Goal: Task Accomplishment & Management: Manage account settings

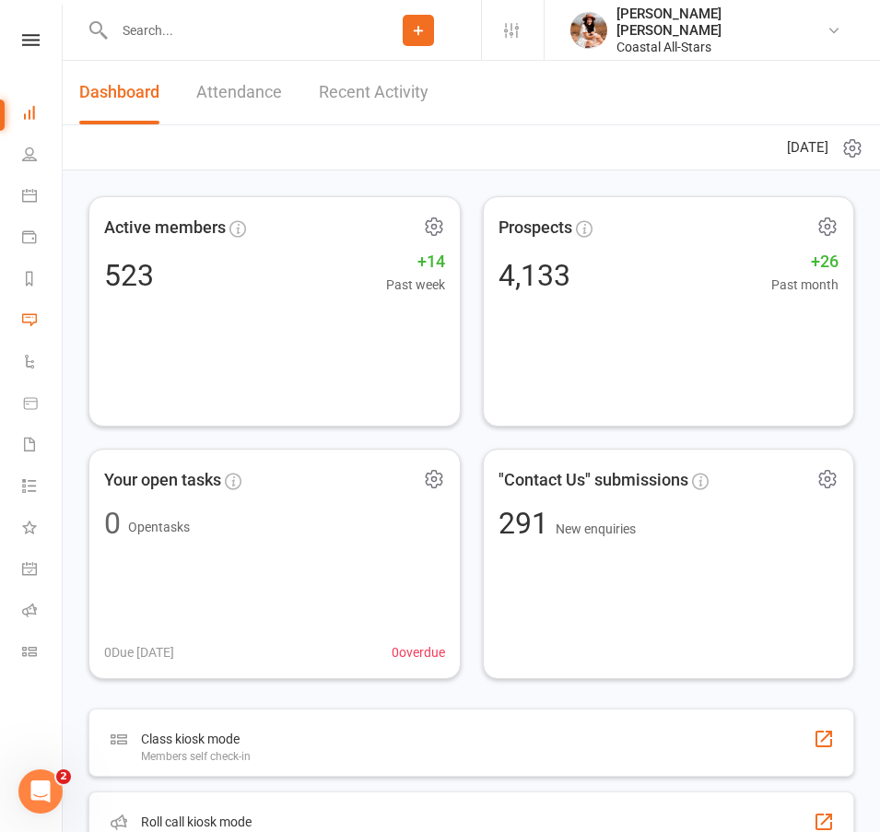
click at [34, 327] on link "Messages" at bounding box center [42, 321] width 41 height 41
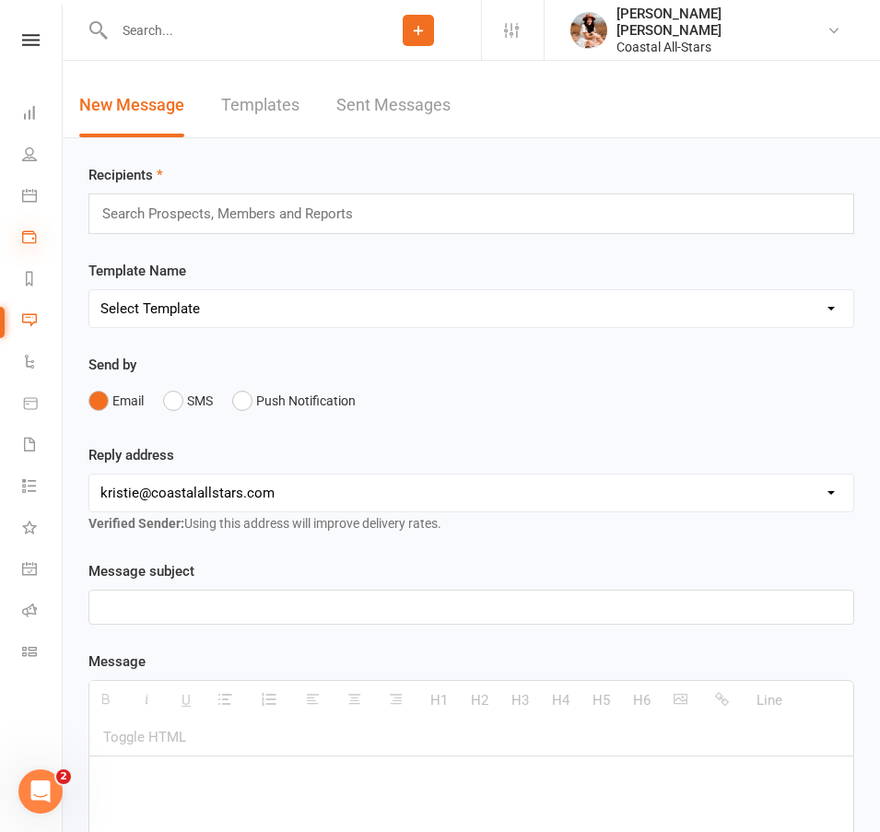
click at [29, 242] on icon at bounding box center [29, 236] width 15 height 15
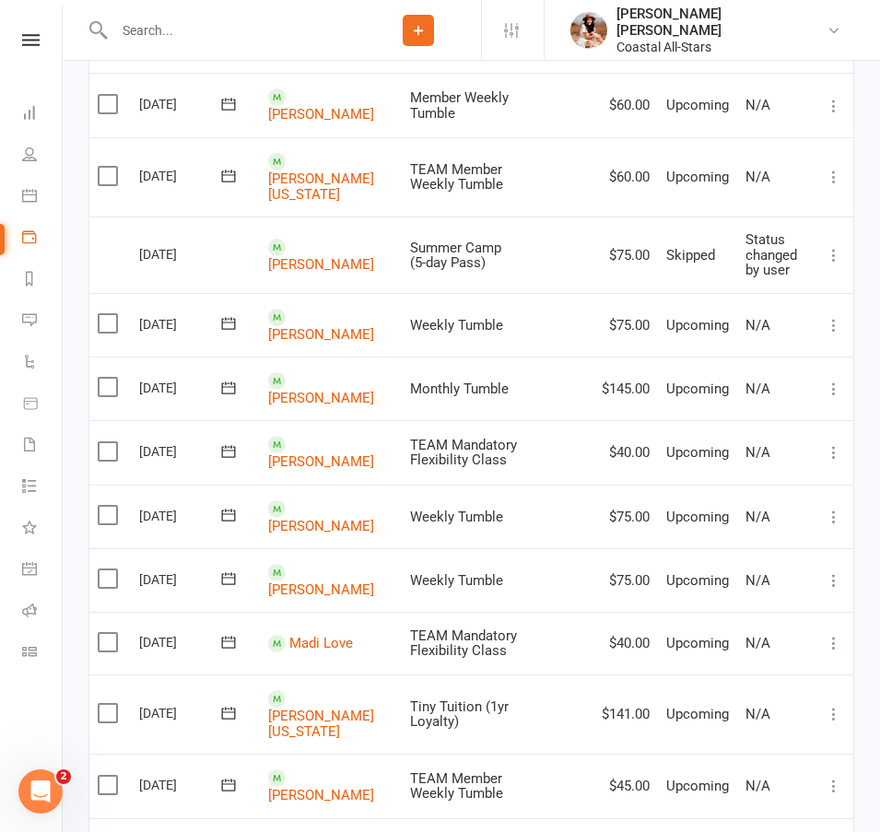
scroll to position [1392, 0]
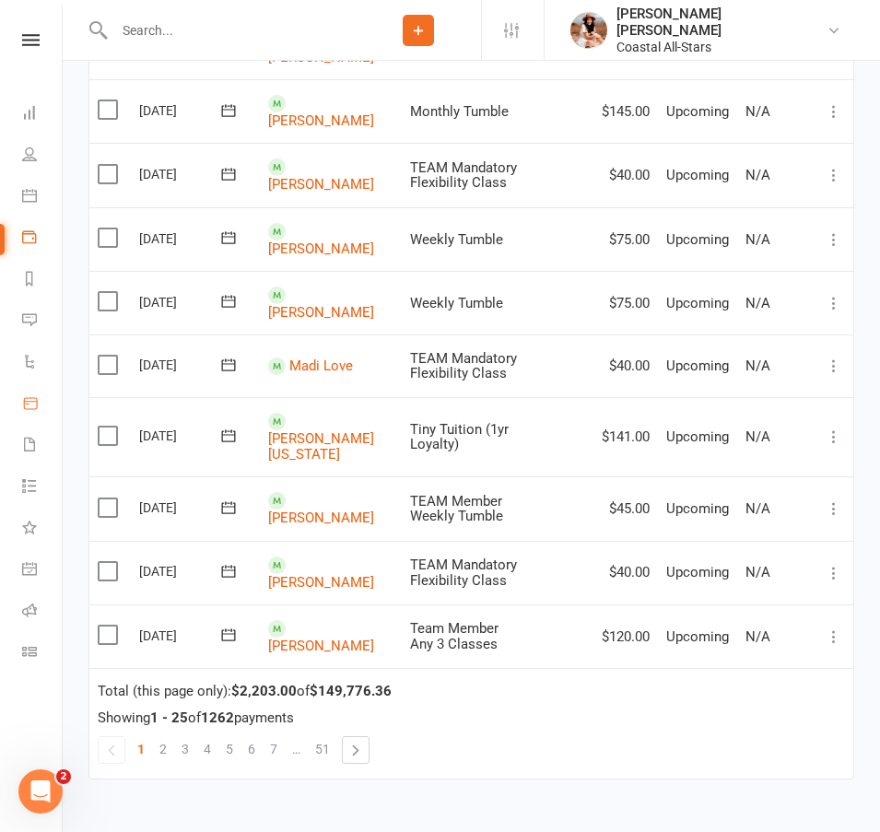
click at [42, 403] on link "Product Sales" at bounding box center [42, 404] width 41 height 41
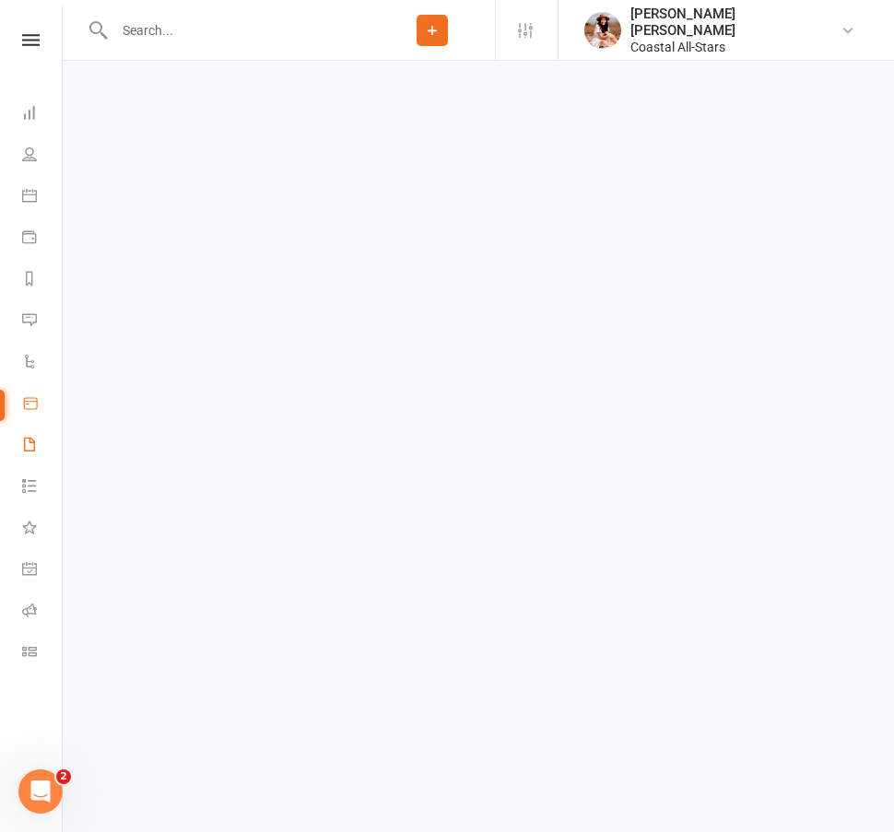
select select "100"
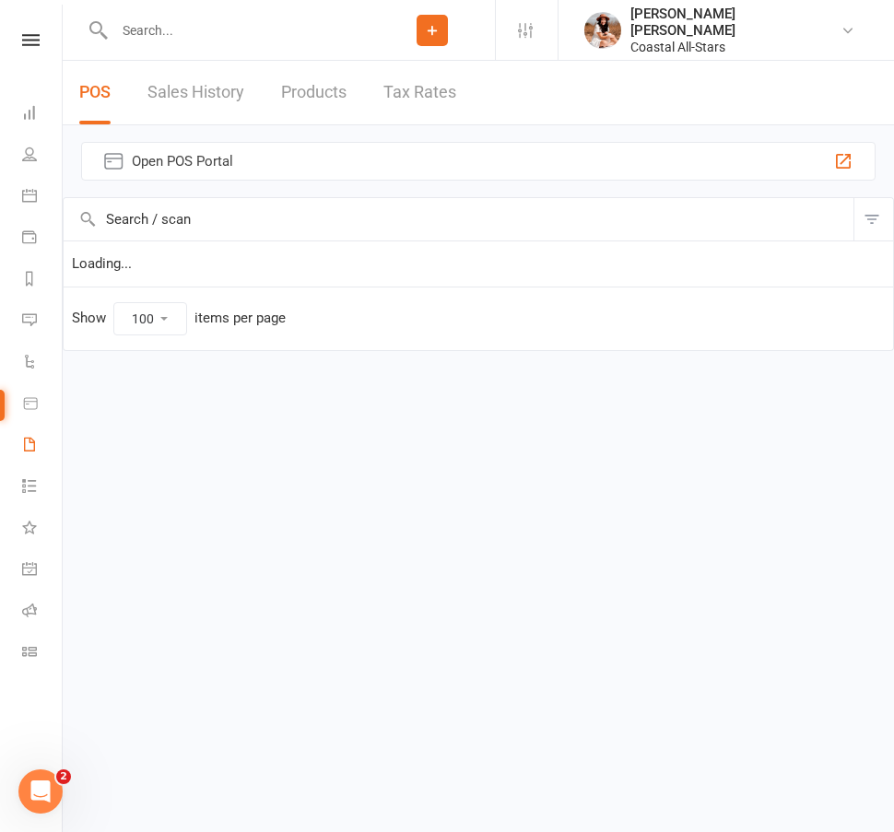
click at [31, 453] on link "Waivers 44" at bounding box center [42, 446] width 41 height 41
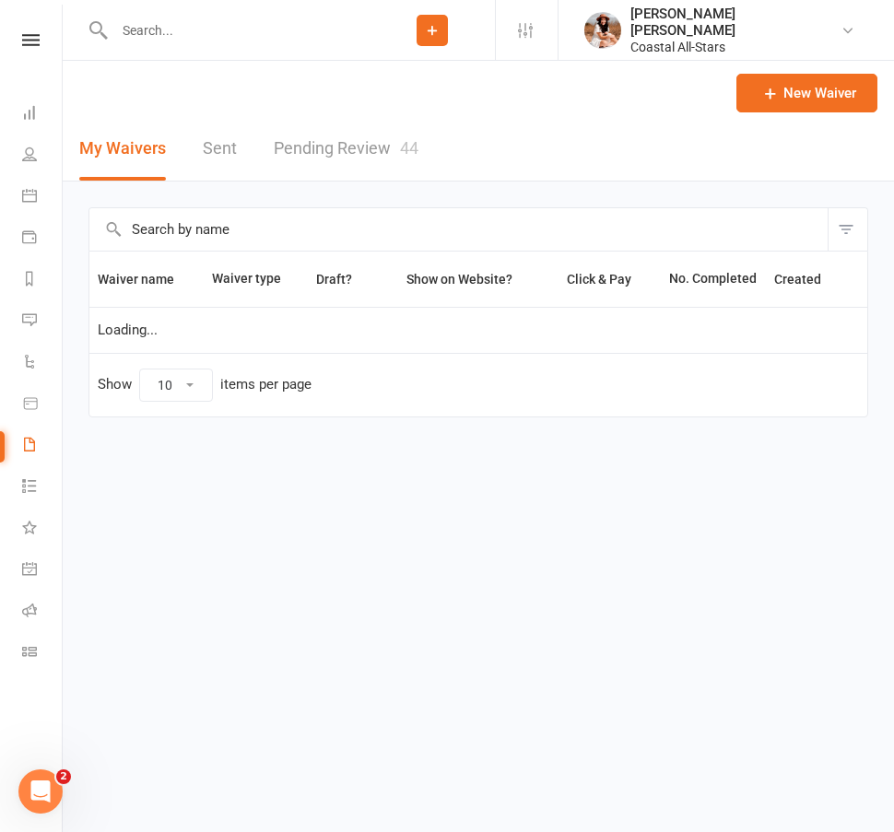
select select "100"
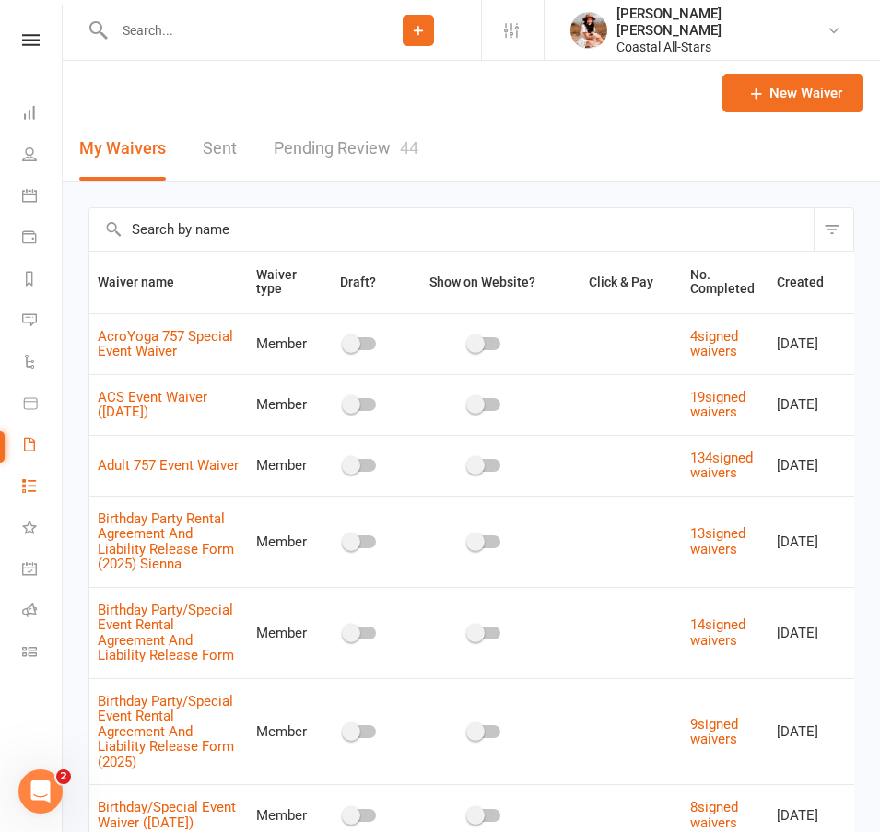
click at [29, 495] on link "Tasks" at bounding box center [42, 487] width 41 height 41
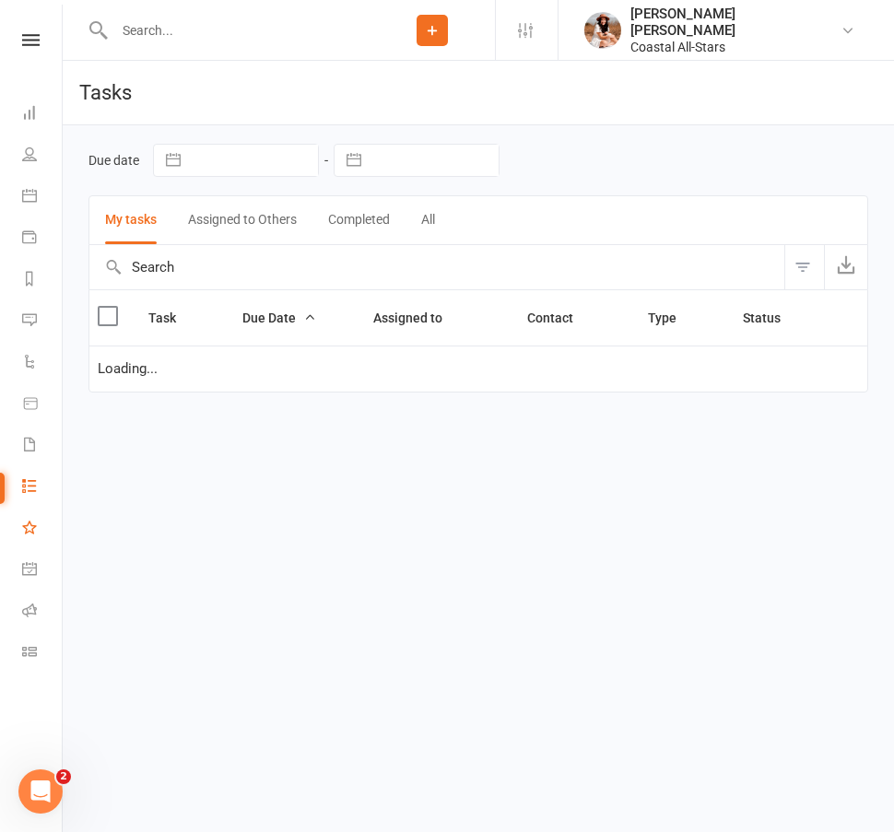
click at [25, 519] on link "What's New" at bounding box center [42, 529] width 41 height 41
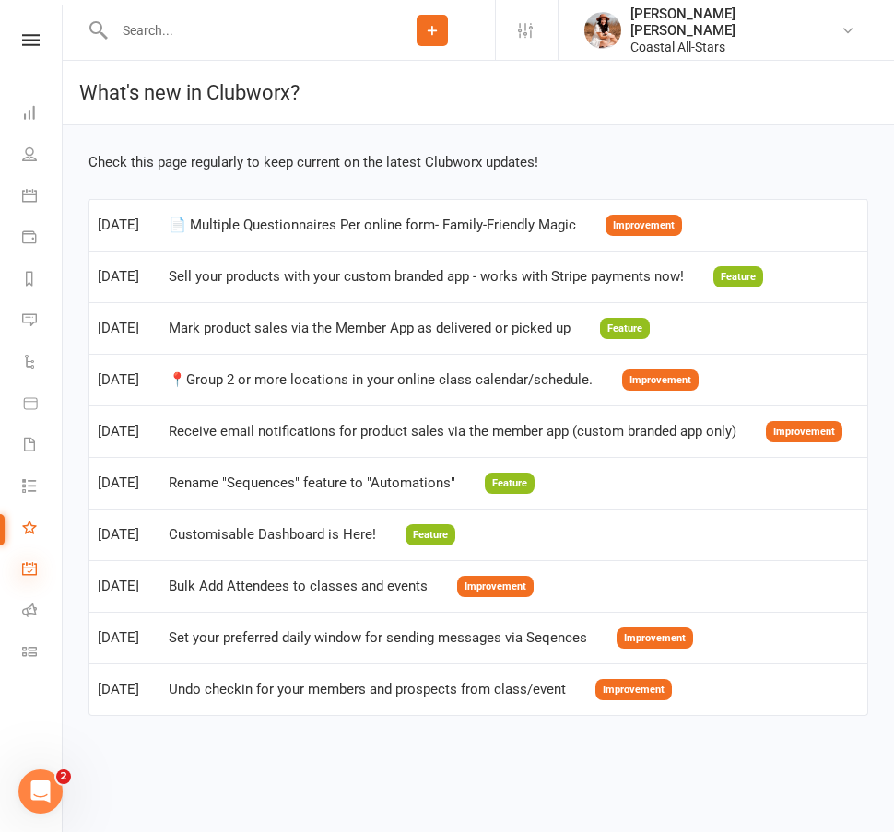
click at [33, 564] on icon at bounding box center [29, 568] width 15 height 15
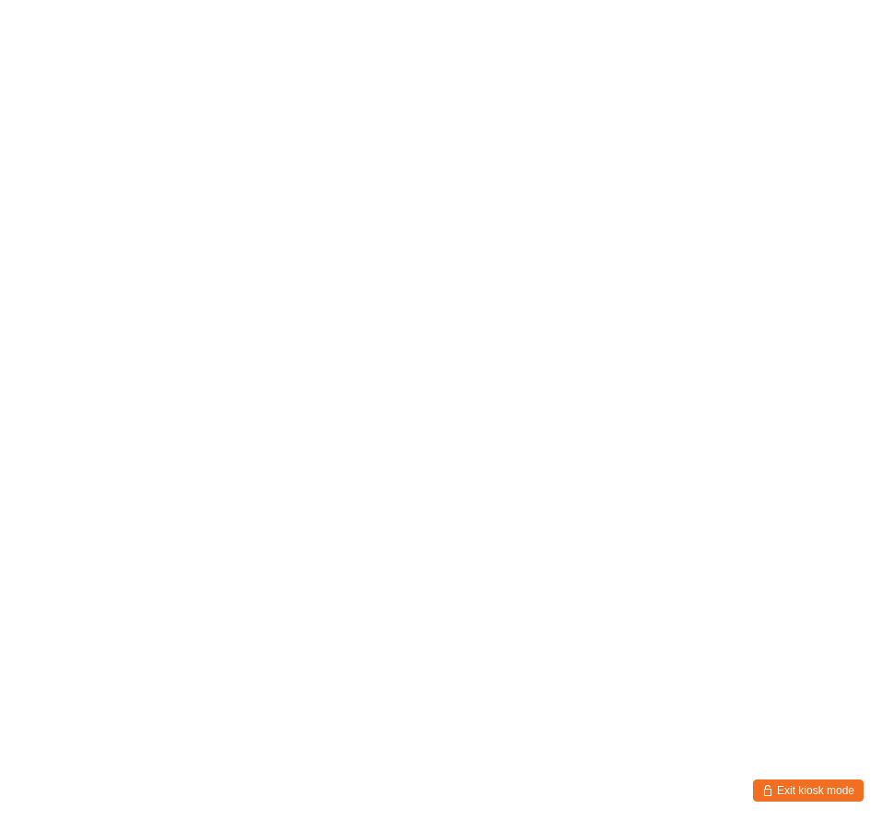
click at [32, 570] on html "You have now entered Kiosk Mode. Members will be able to check themselves in us…" at bounding box center [447, 416] width 894 height 832
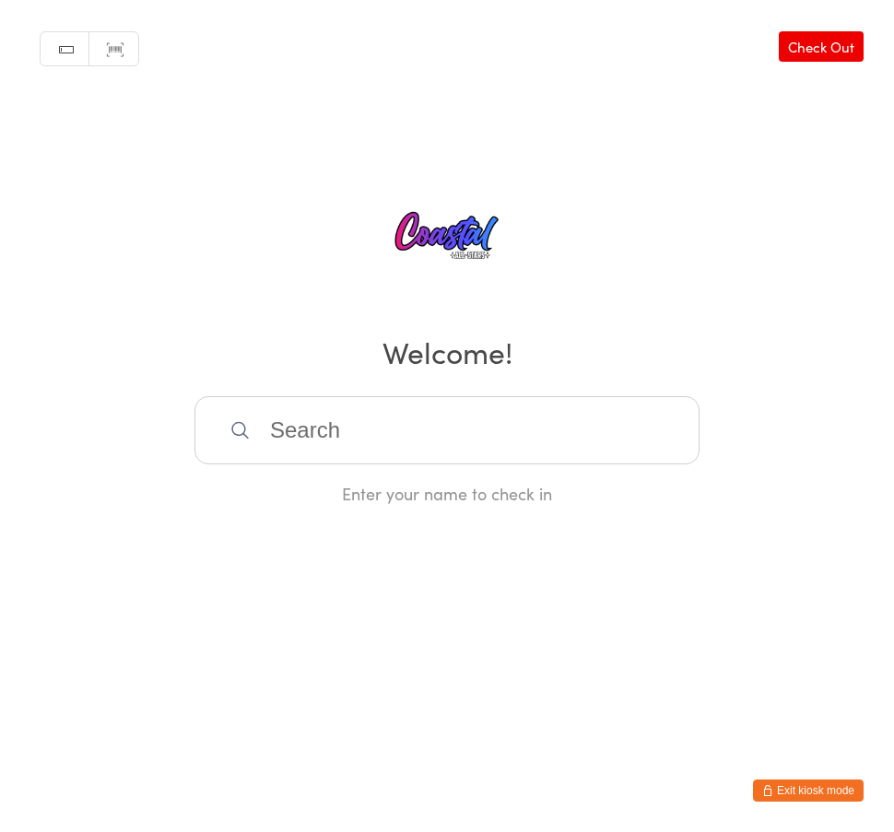
click at [797, 796] on button "Exit kiosk mode" at bounding box center [808, 791] width 111 height 22
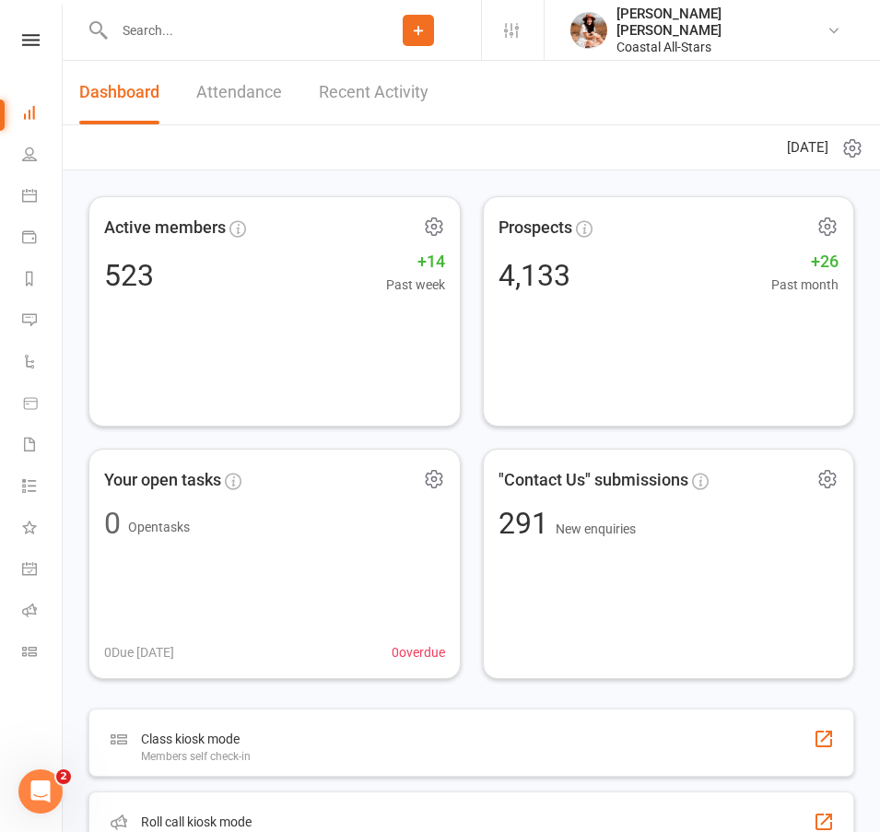
click at [231, 26] on input "text" at bounding box center [232, 31] width 247 height 26
click at [40, 163] on link "People" at bounding box center [42, 155] width 41 height 41
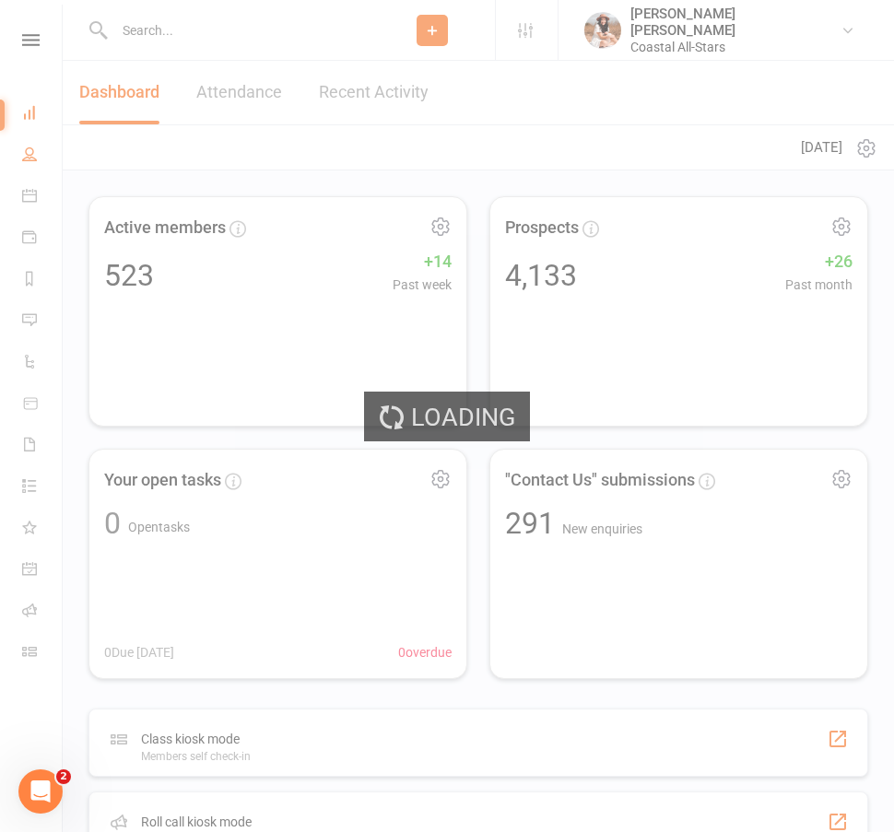
select select "100"
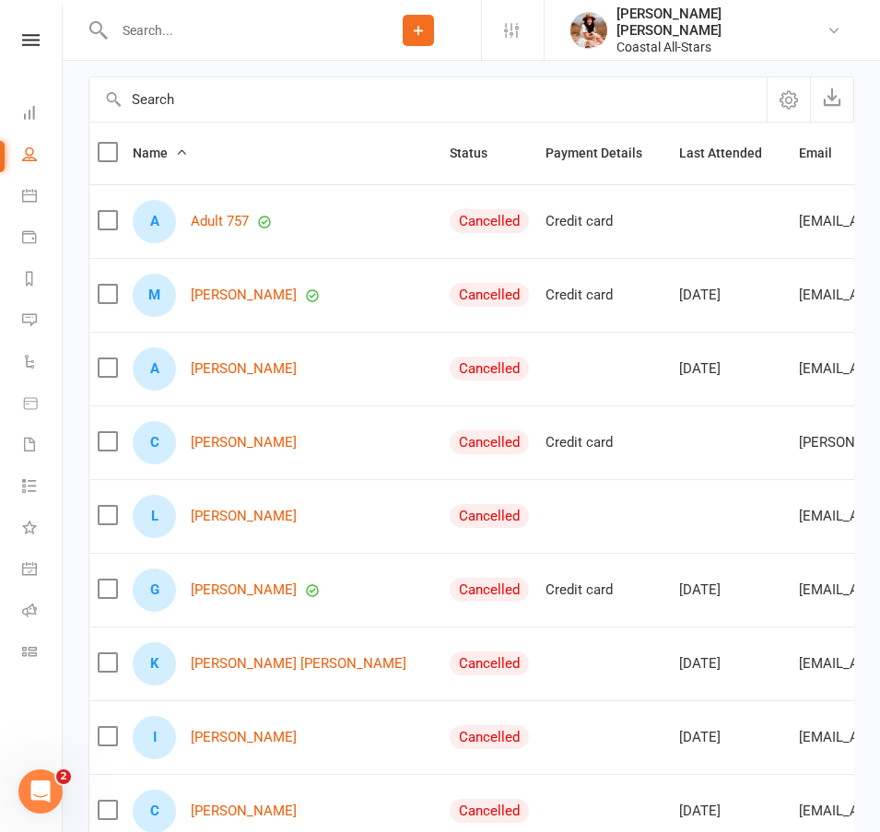
scroll to position [234, 0]
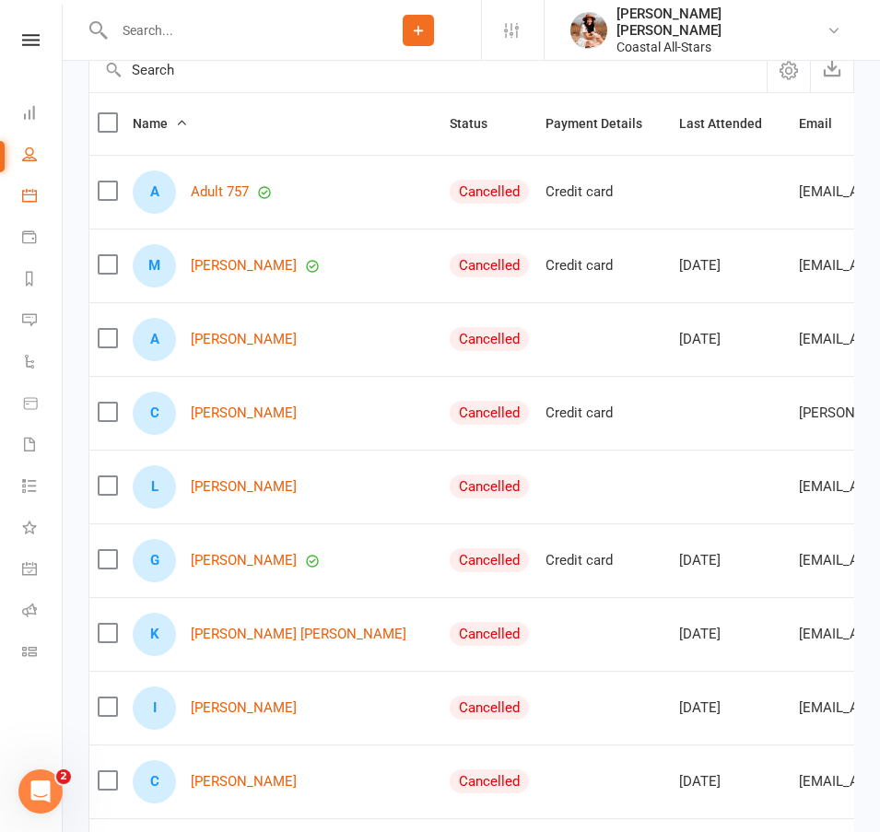
click at [29, 206] on link "Calendar" at bounding box center [42, 197] width 41 height 41
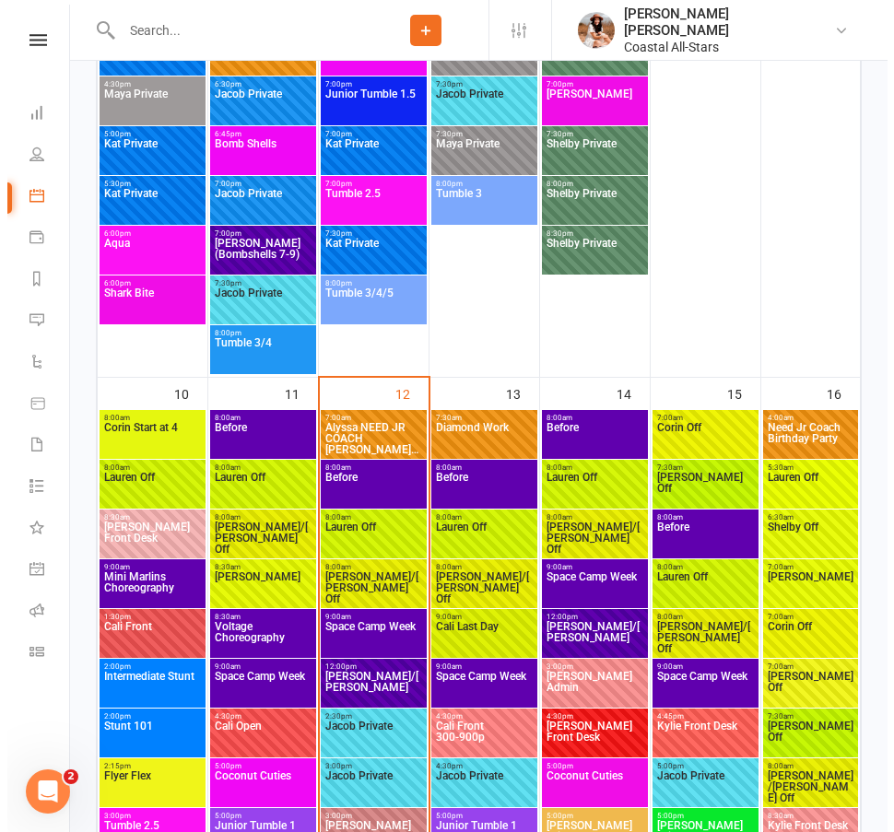
scroll to position [2776, 0]
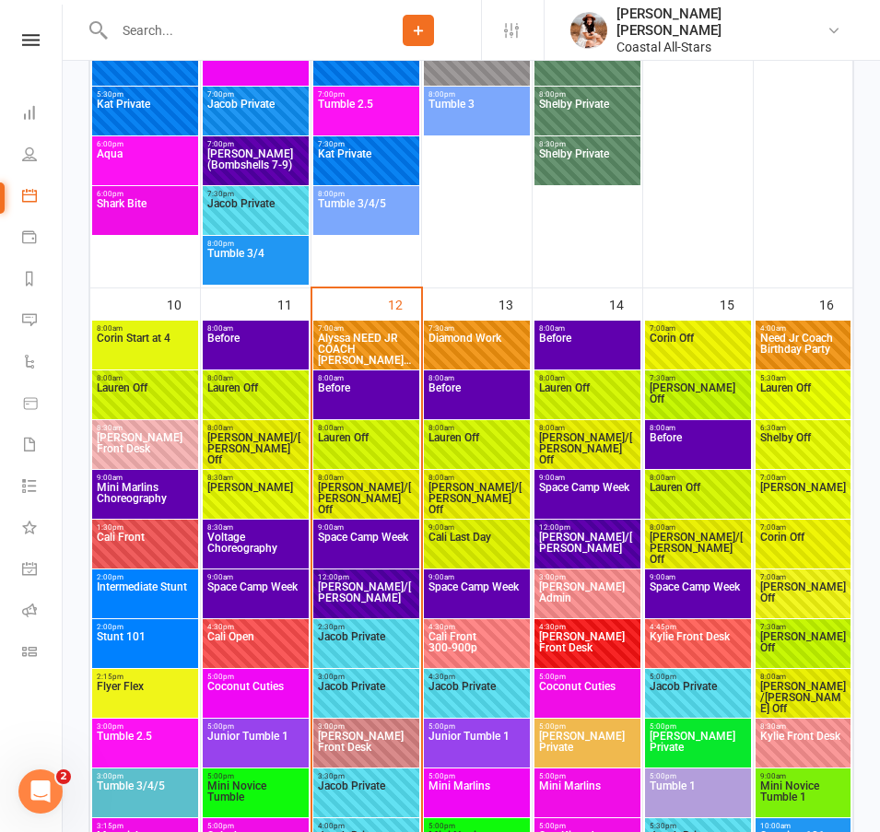
click at [342, 394] on span "Before" at bounding box center [366, 398] width 99 height 33
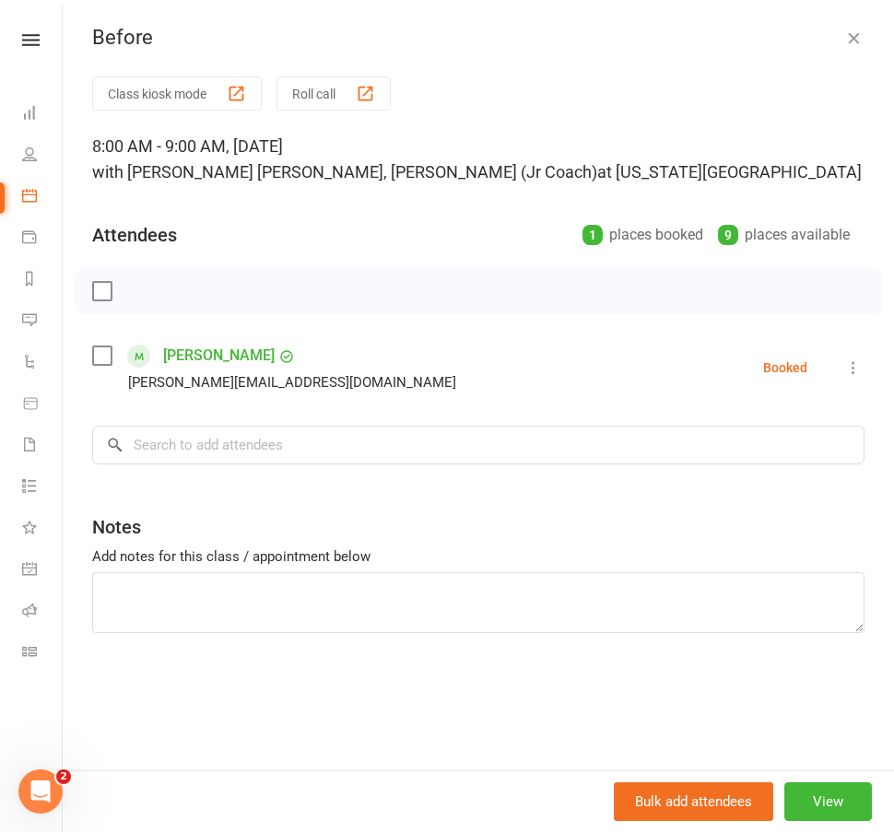
click at [844, 46] on icon "button" at bounding box center [853, 38] width 18 height 18
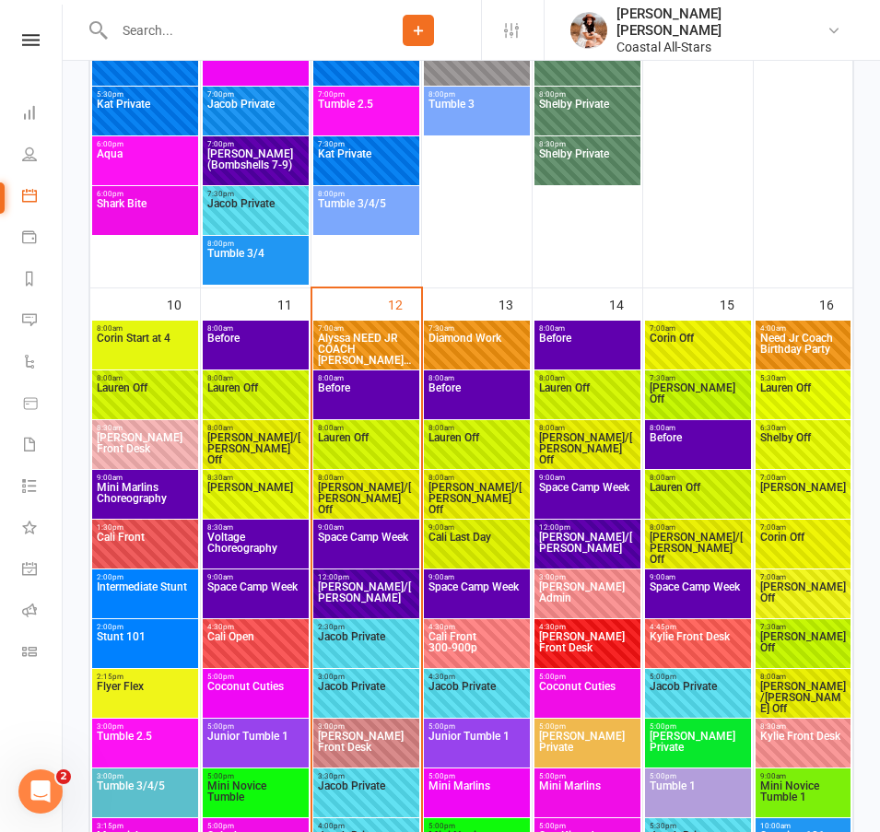
click at [390, 404] on span "Before" at bounding box center [366, 398] width 99 height 33
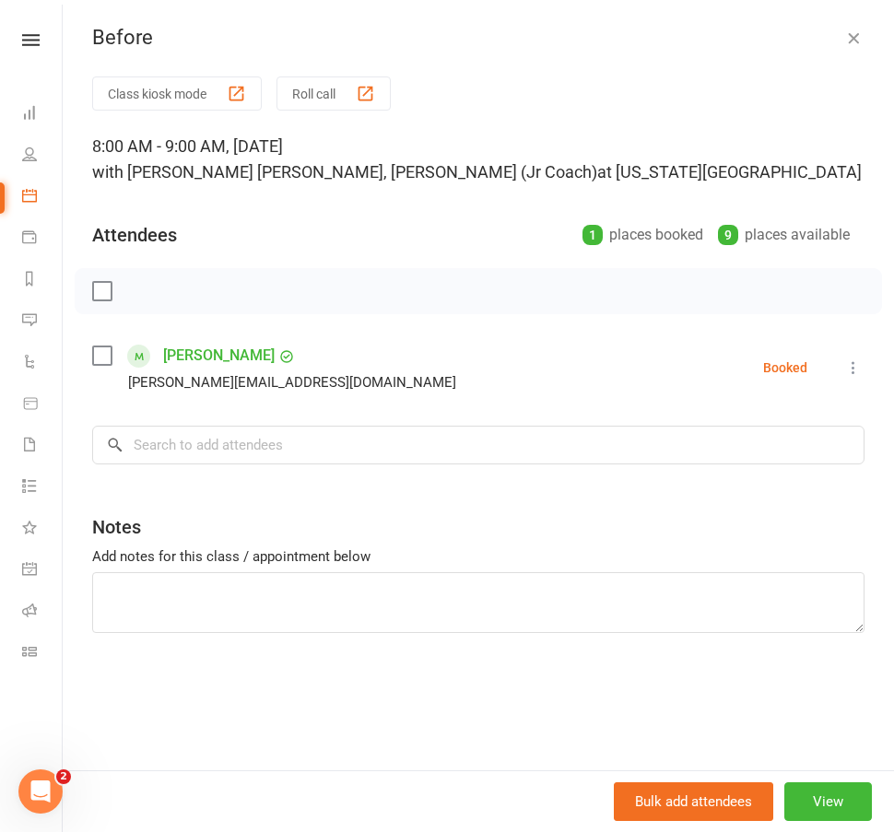
drag, startPoint x: 849, startPoint y: 39, endPoint x: 840, endPoint y: 45, distance: 11.2
click at [849, 39] on button "button" at bounding box center [853, 38] width 22 height 22
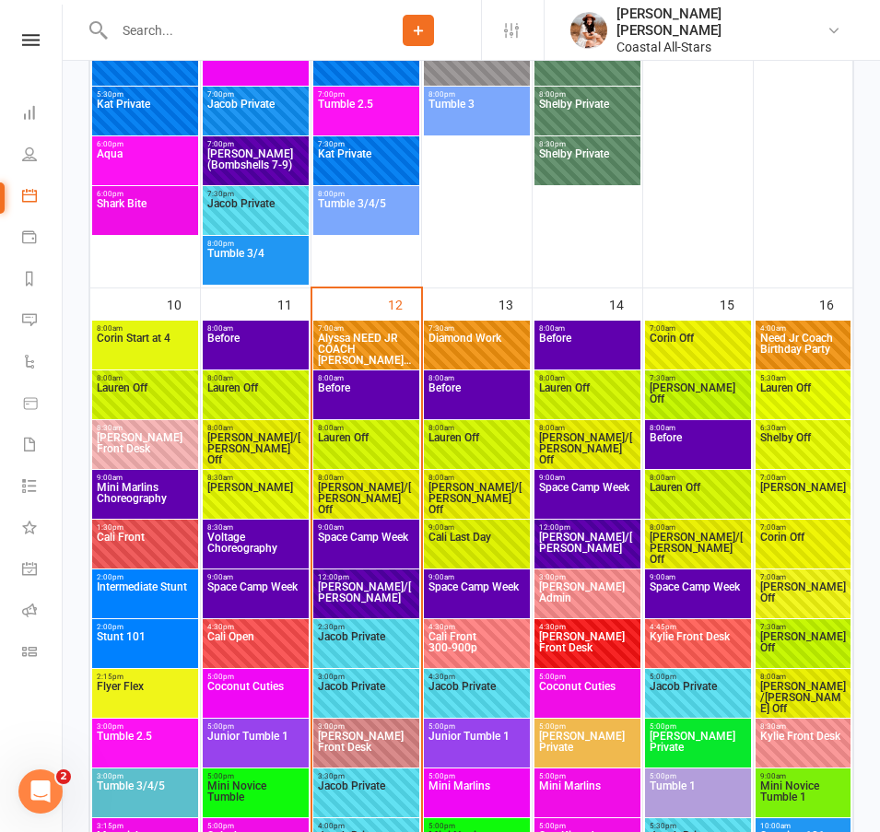
click at [371, 538] on span "Space Camp Week" at bounding box center [366, 548] width 99 height 33
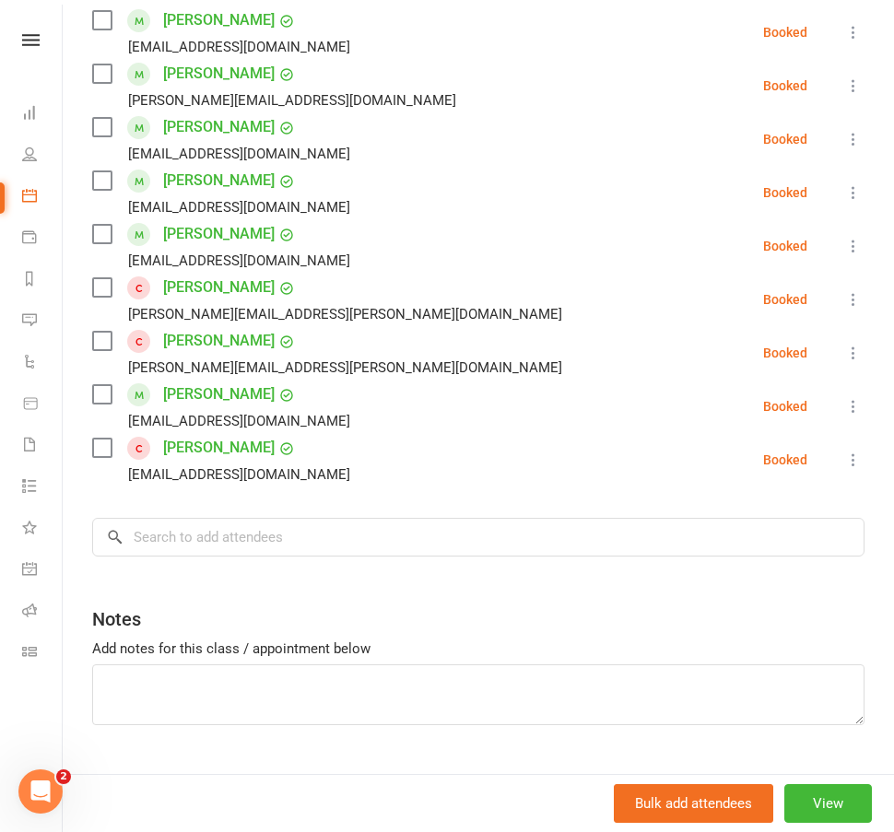
scroll to position [628, 0]
click at [201, 434] on link "[PERSON_NAME]" at bounding box center [219, 448] width 112 height 29
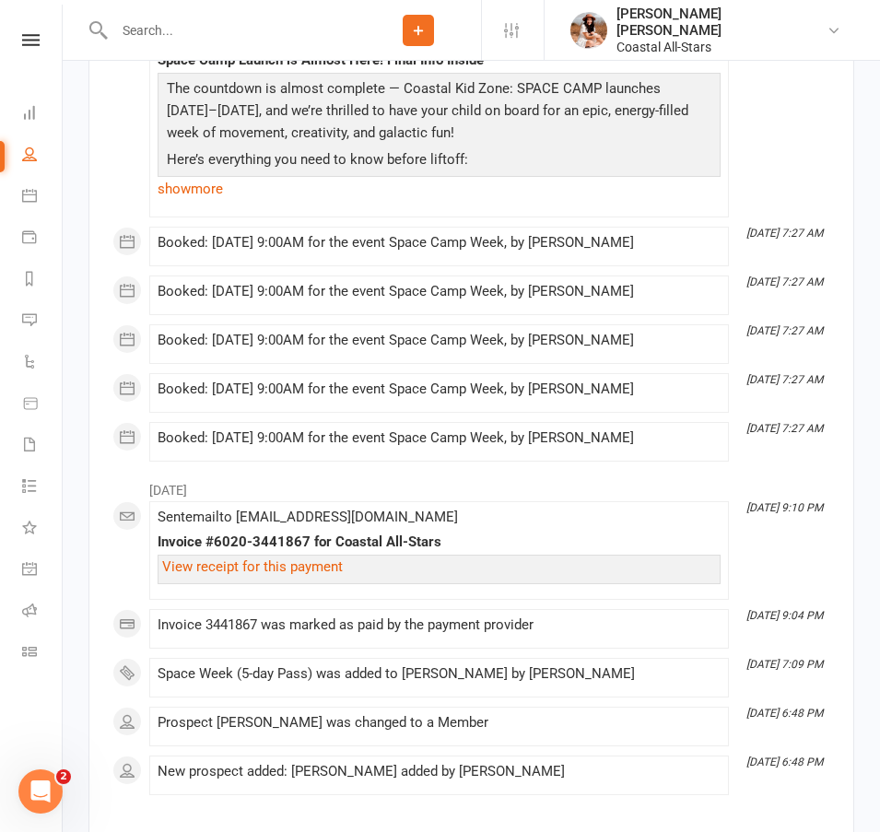
scroll to position [1942, 0]
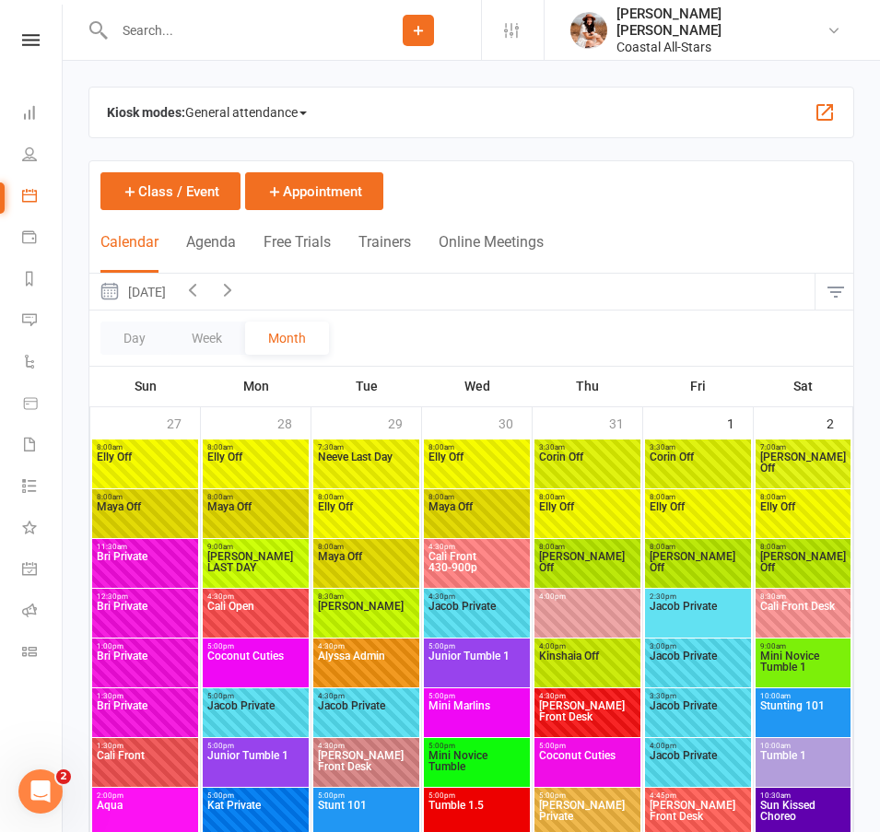
click at [832, 283] on button "button" at bounding box center [836, 292] width 40 height 37
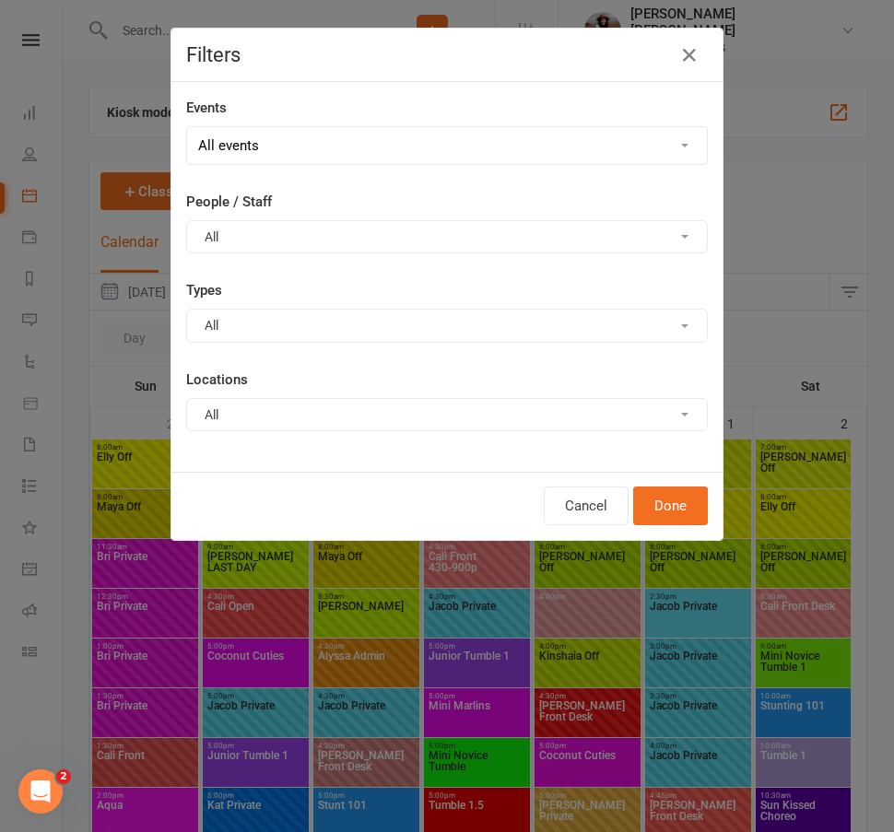
click at [369, 309] on button "All" at bounding box center [447, 325] width 522 height 33
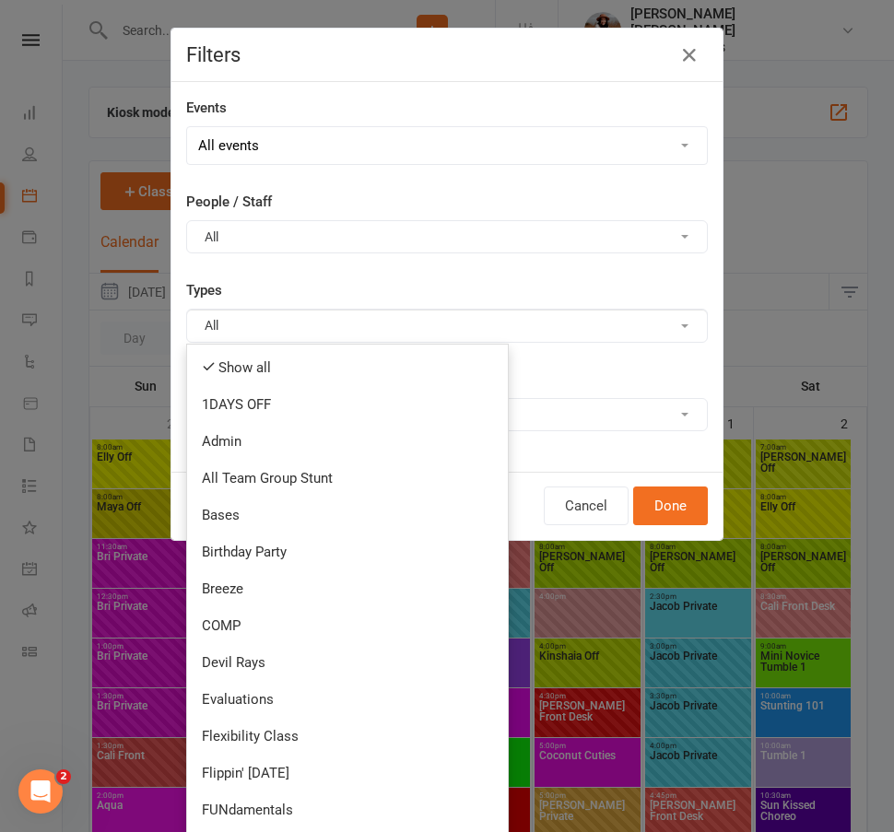
click at [303, 241] on button "All" at bounding box center [447, 236] width 522 height 33
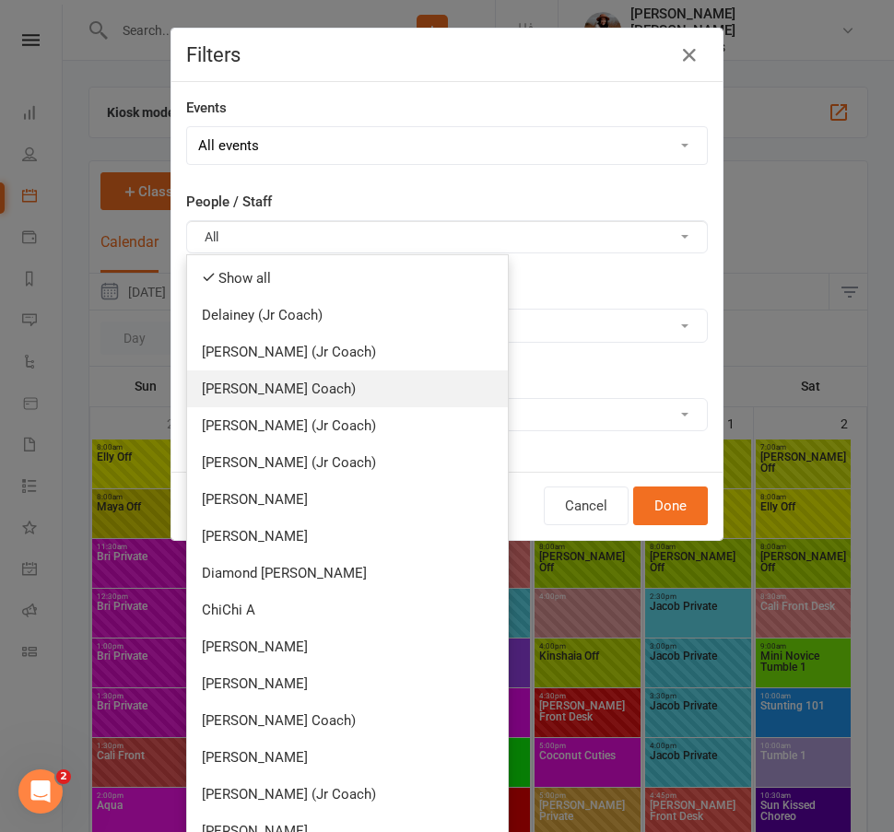
click at [292, 394] on link "[PERSON_NAME] Coach)" at bounding box center [347, 388] width 321 height 37
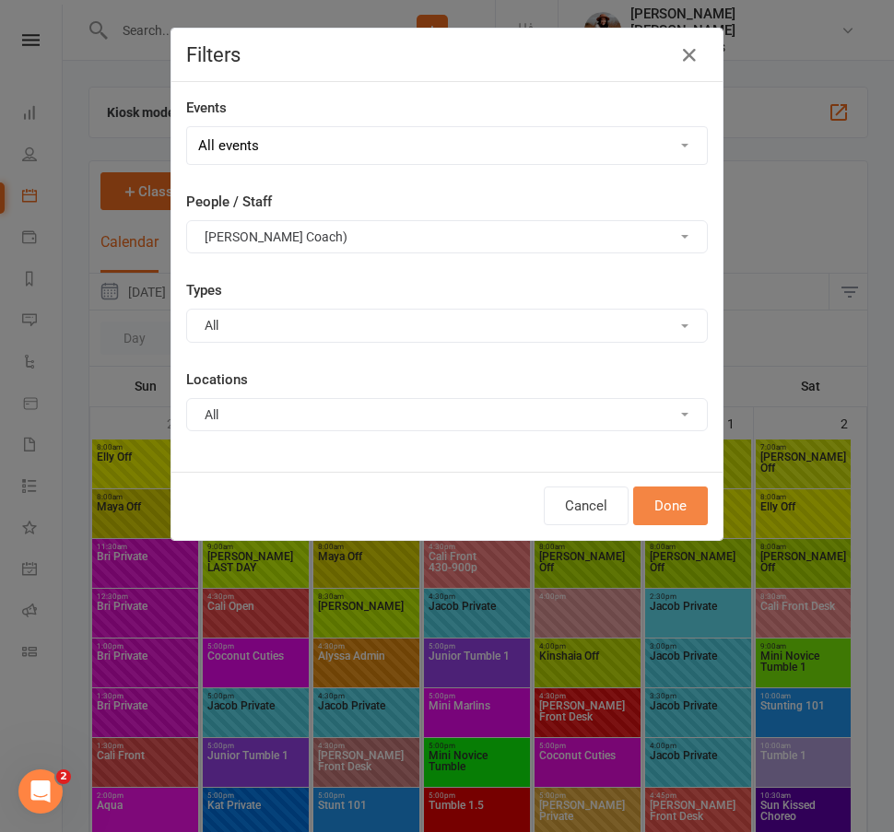
click at [677, 501] on button "Done" at bounding box center [670, 506] width 75 height 39
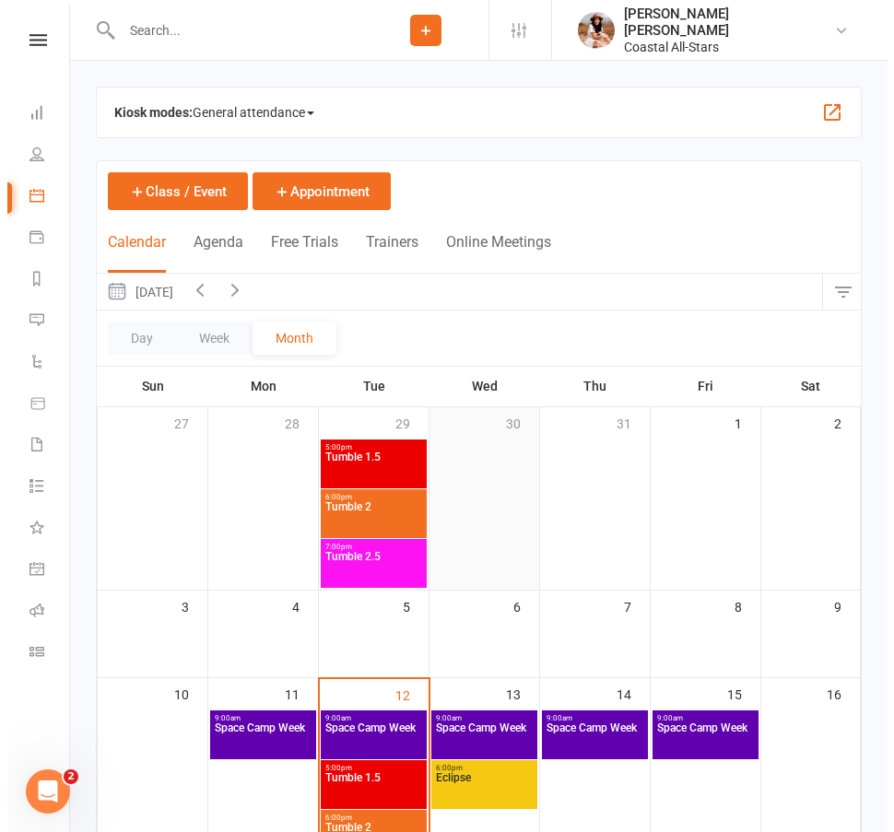
scroll to position [157, 0]
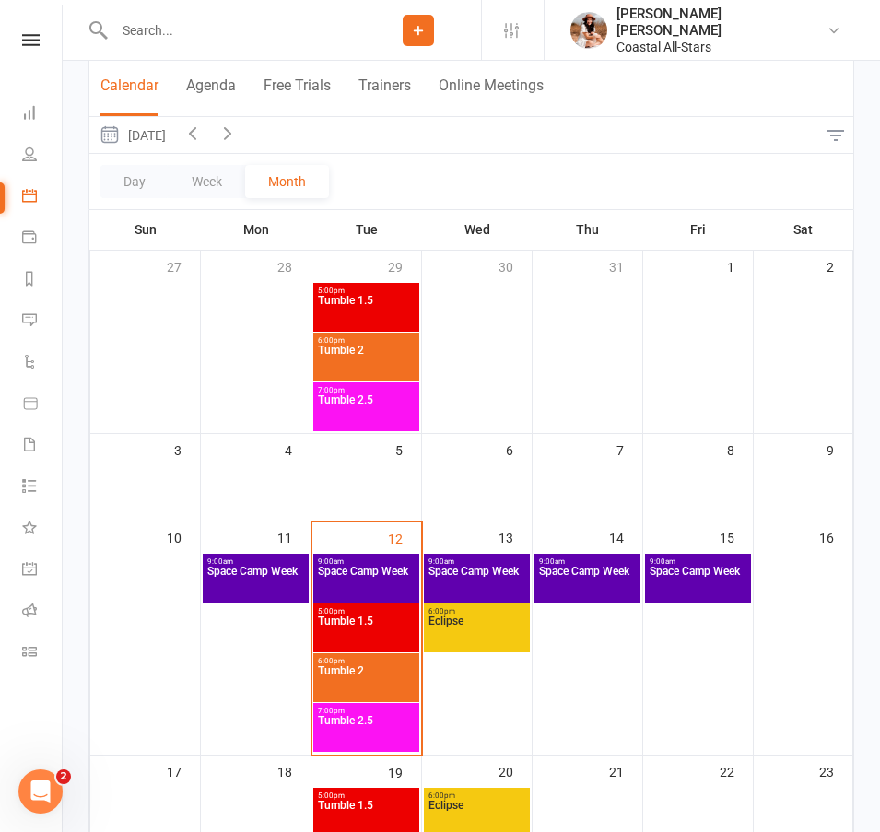
click at [361, 577] on span "Space Camp Week" at bounding box center [366, 582] width 99 height 33
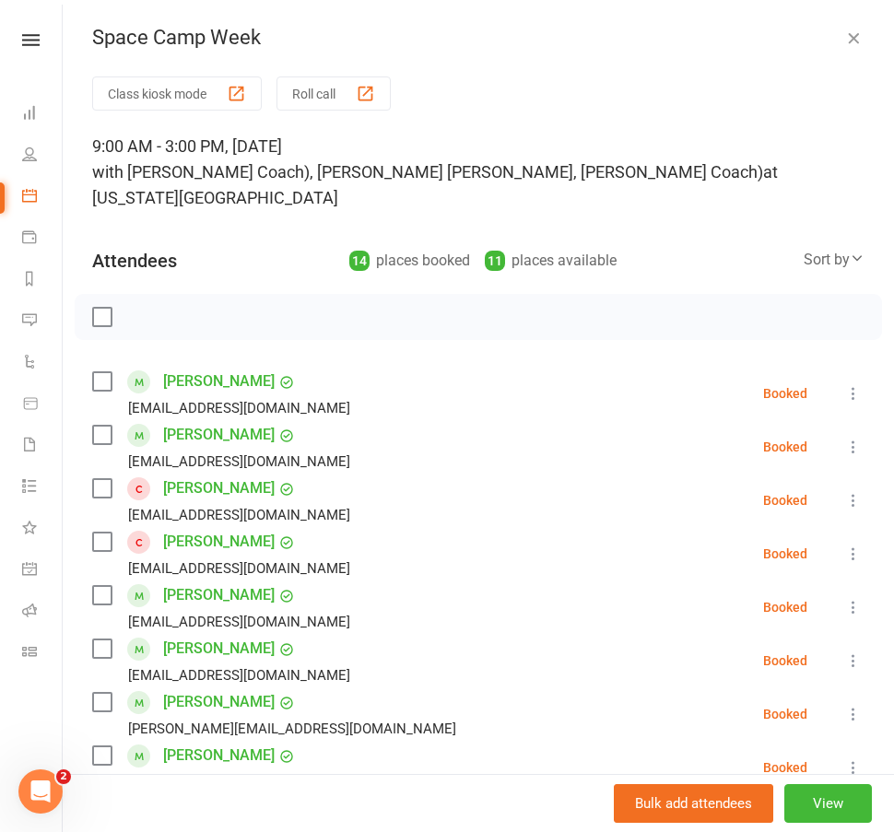
click at [810, 37] on div "Space Camp Week" at bounding box center [478, 38] width 831 height 24
click at [842, 37] on button "button" at bounding box center [853, 38] width 22 height 22
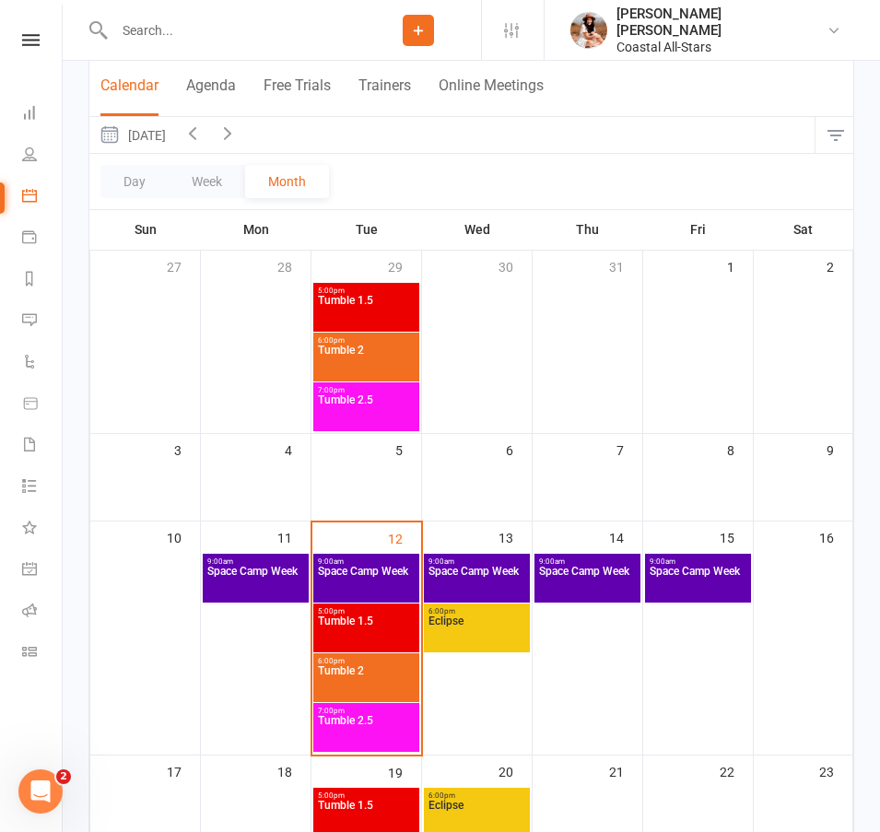
click at [293, 585] on span "Space Camp Week" at bounding box center [255, 582] width 99 height 33
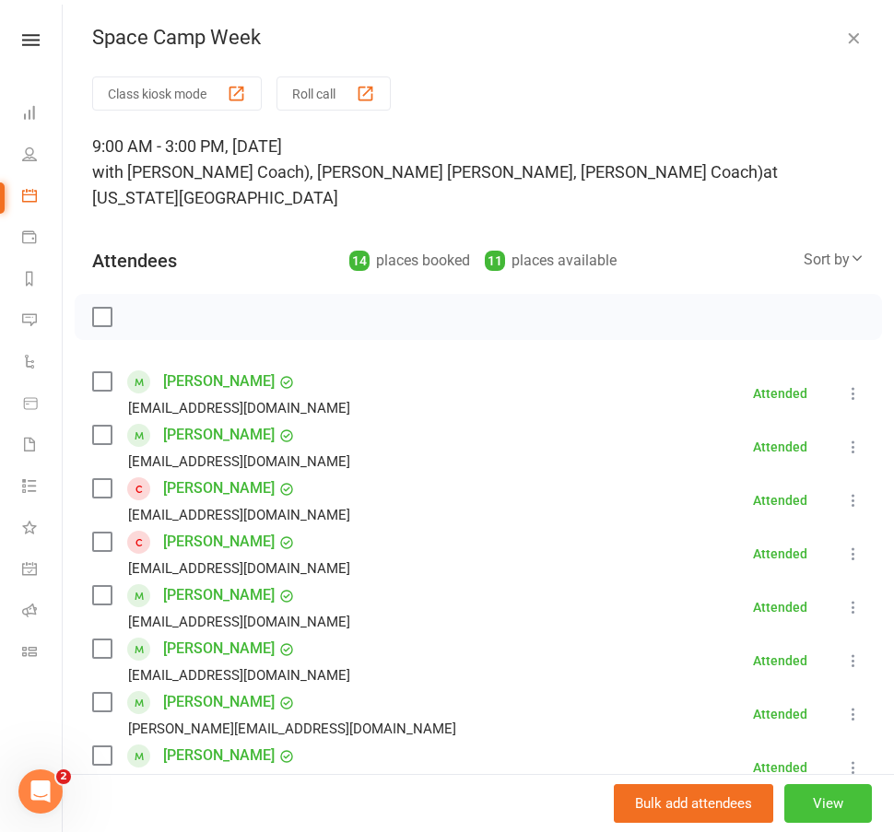
click at [814, 812] on button "View" at bounding box center [828, 803] width 88 height 39
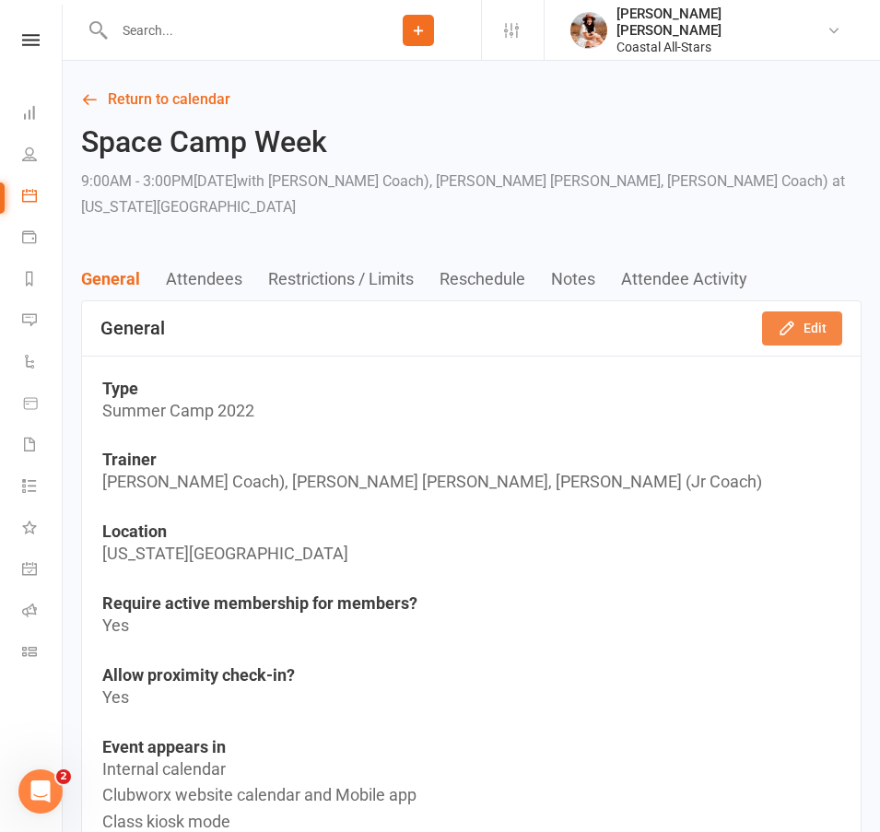
click at [770, 315] on button "Edit" at bounding box center [802, 327] width 80 height 33
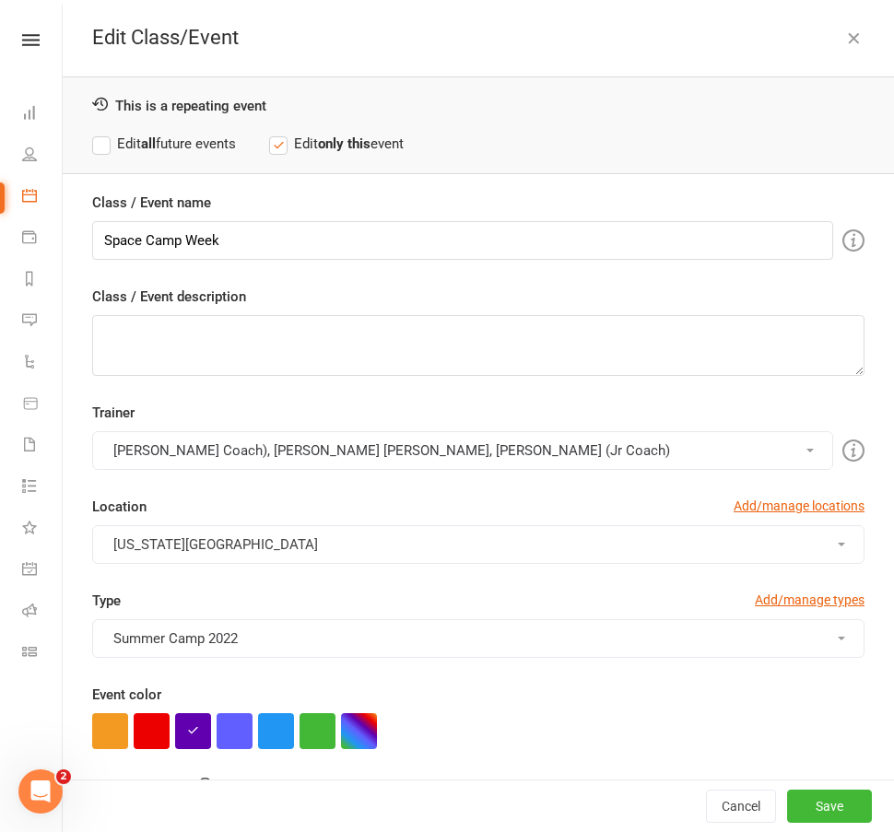
click at [324, 453] on button "[PERSON_NAME] Coach), [PERSON_NAME] [PERSON_NAME], [PERSON_NAME] (Jr Coach)" at bounding box center [462, 450] width 741 height 39
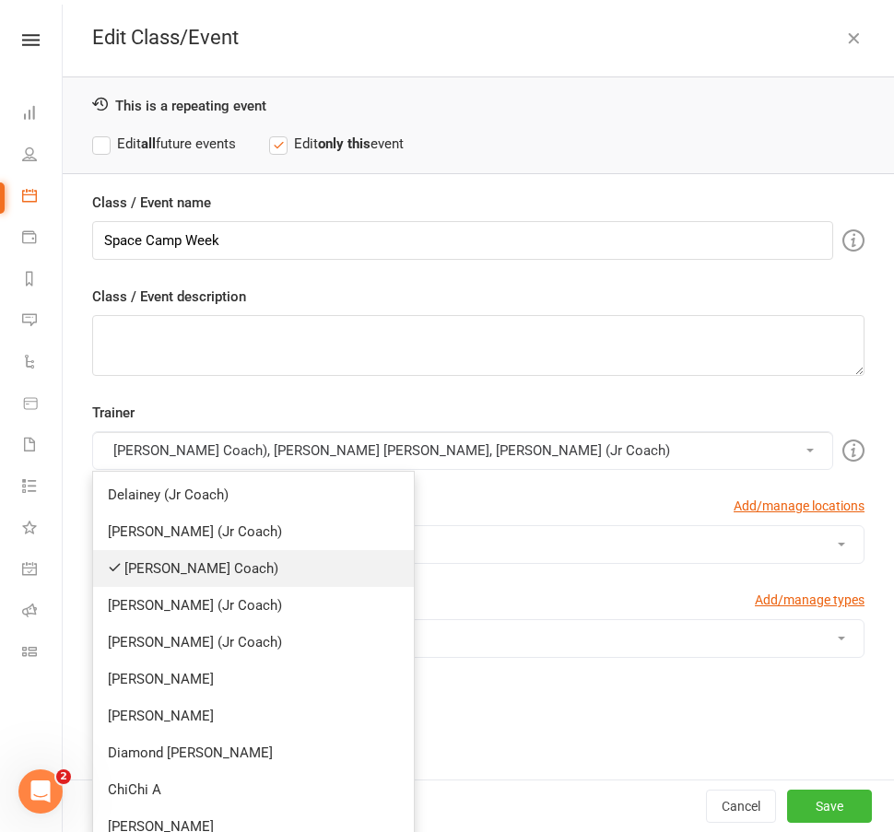
click at [212, 559] on link "[PERSON_NAME] Coach)" at bounding box center [253, 568] width 321 height 37
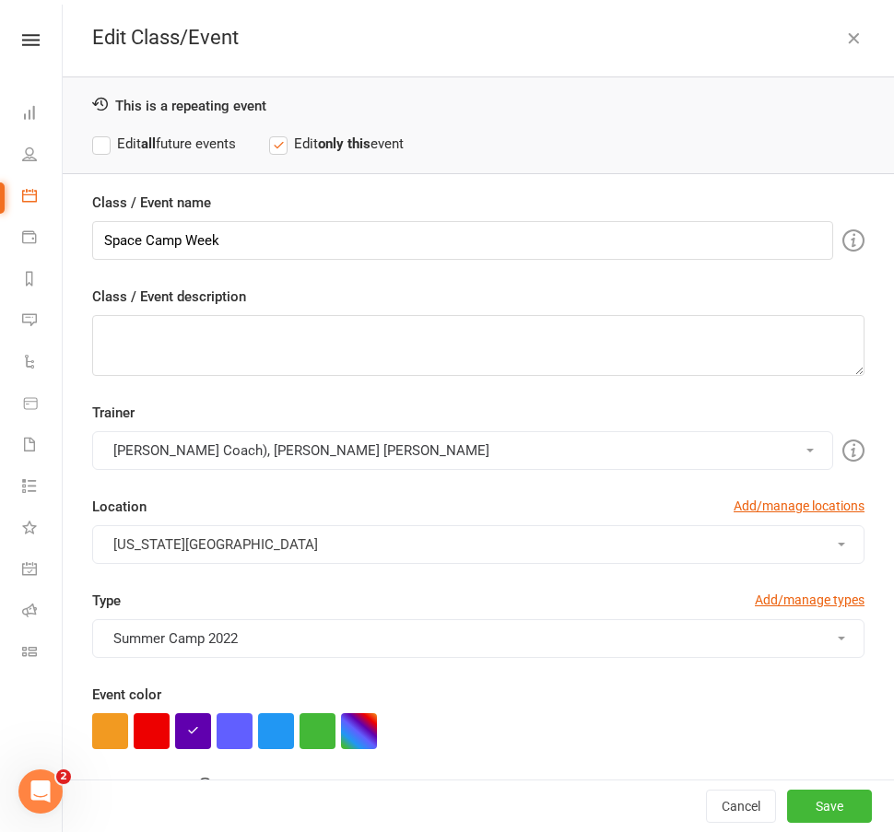
click at [191, 132] on div "This is a repeating event Edit all future events Edit only this event" at bounding box center [478, 125] width 831 height 98
click at [192, 137] on label "Edit all future events" at bounding box center [164, 144] width 144 height 22
click at [814, 797] on button "Save" at bounding box center [829, 806] width 85 height 33
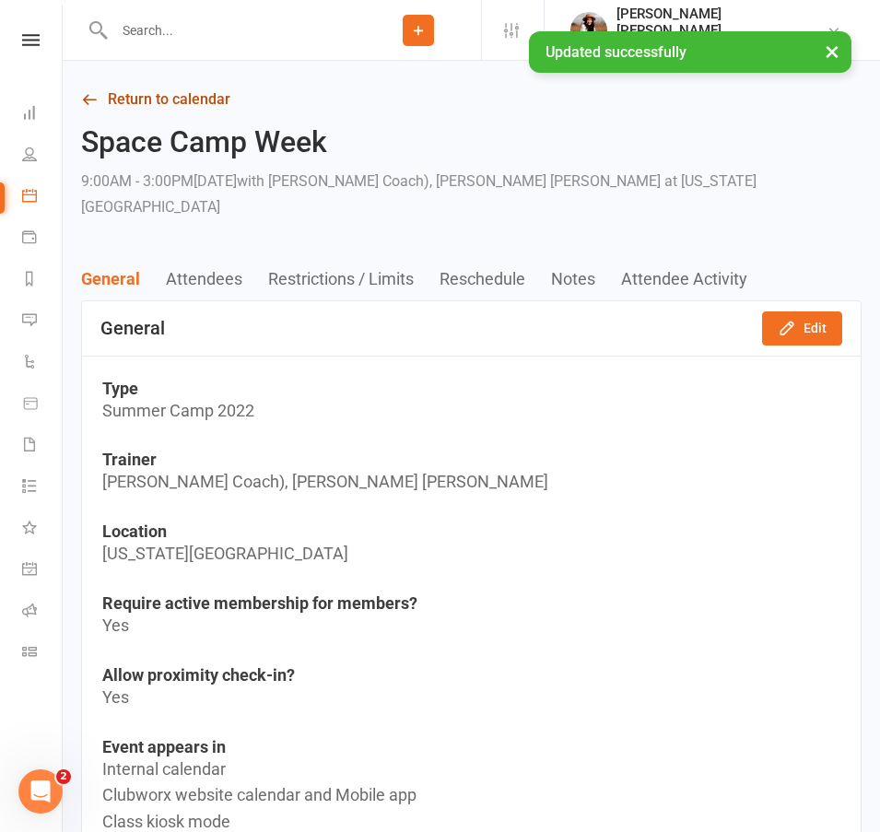
click at [187, 98] on link "Return to calendar" at bounding box center [471, 100] width 781 height 26
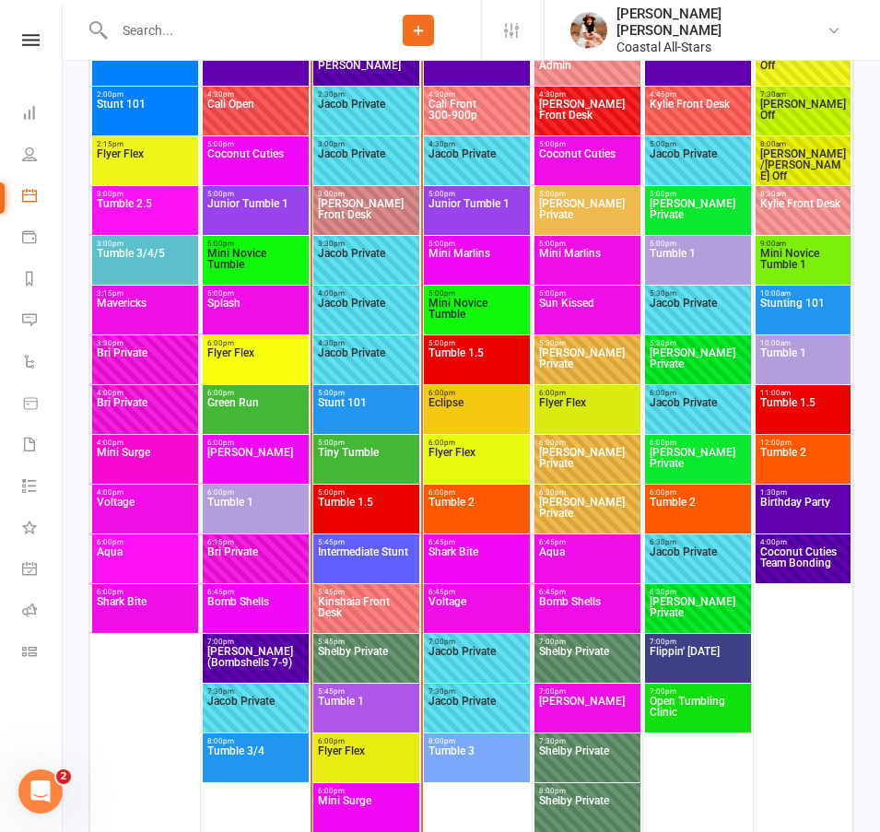
scroll to position [3454, 0]
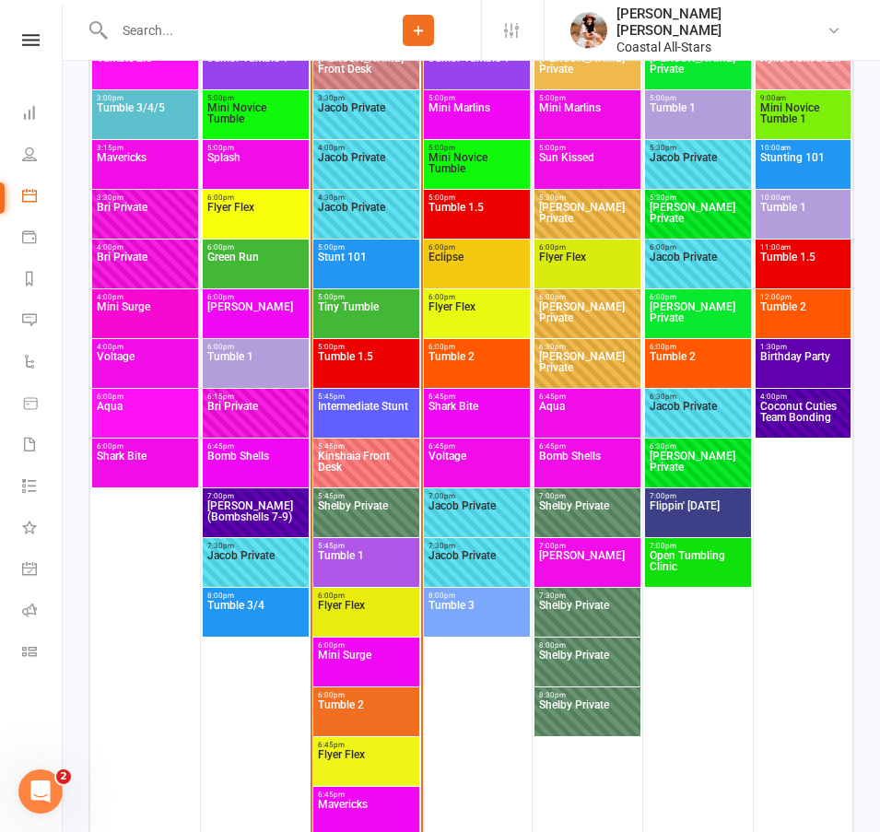
click at [391, 699] on span "Tumble 2" at bounding box center [366, 715] width 99 height 33
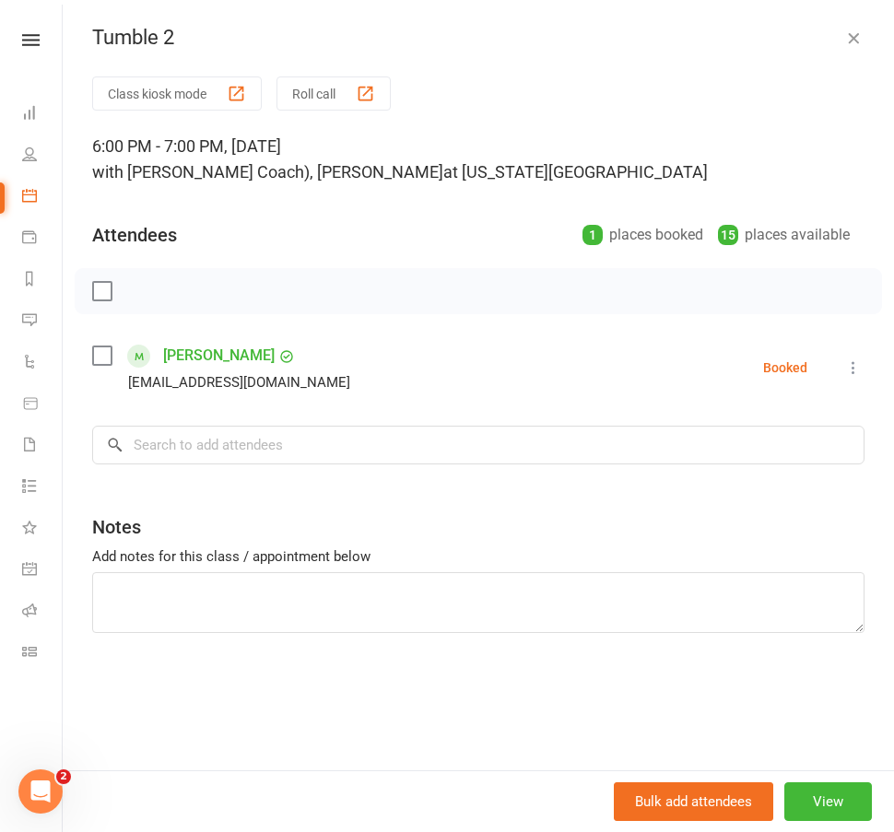
click at [844, 36] on icon "button" at bounding box center [853, 38] width 18 height 18
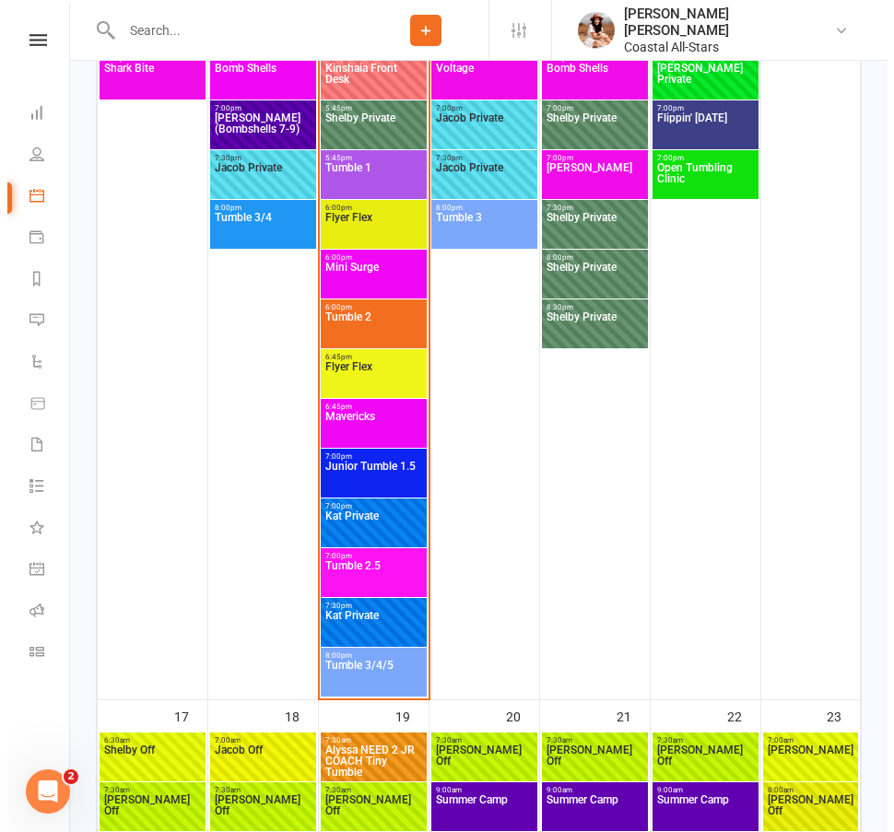
scroll to position [3854, 0]
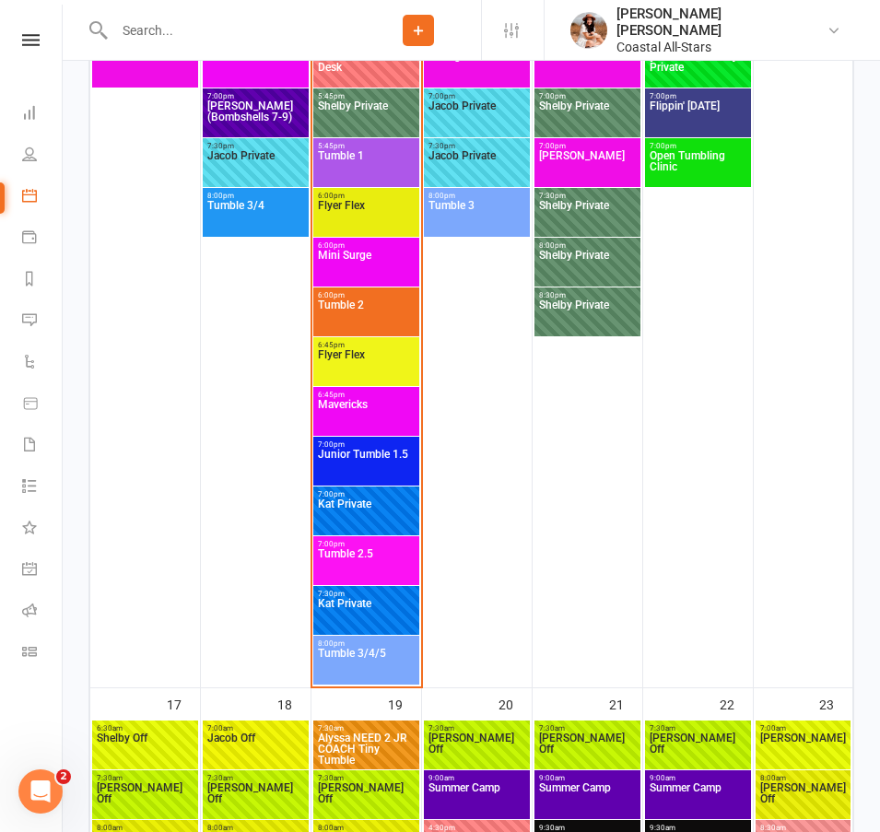
click at [341, 446] on span "7:00pm - 8:00pm" at bounding box center [366, 445] width 99 height 8
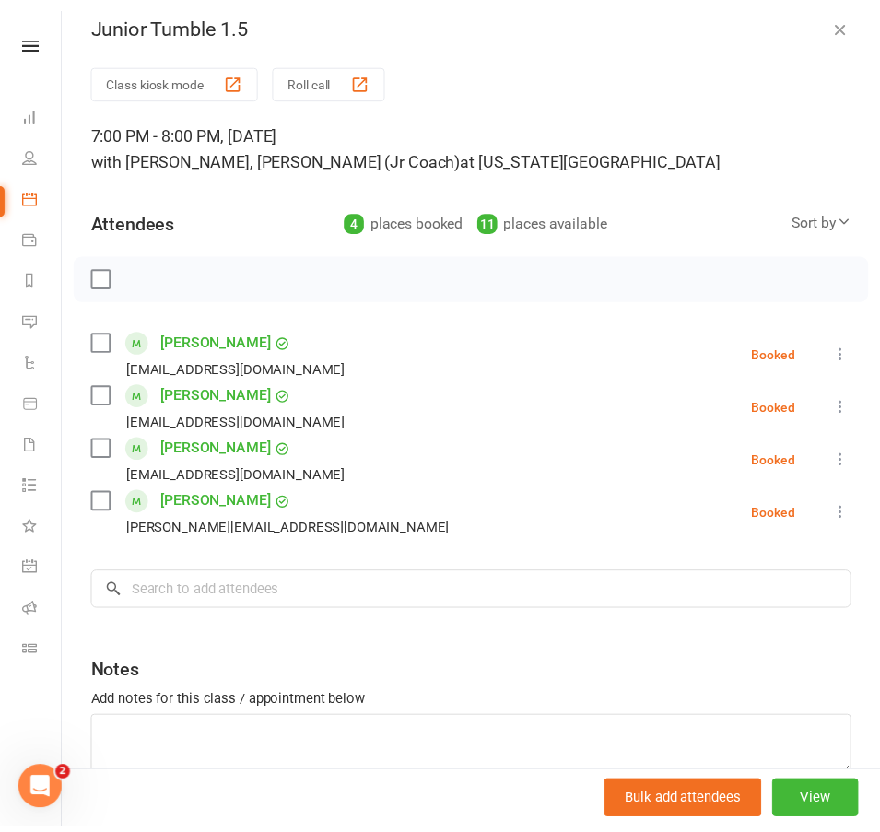
scroll to position [29, 0]
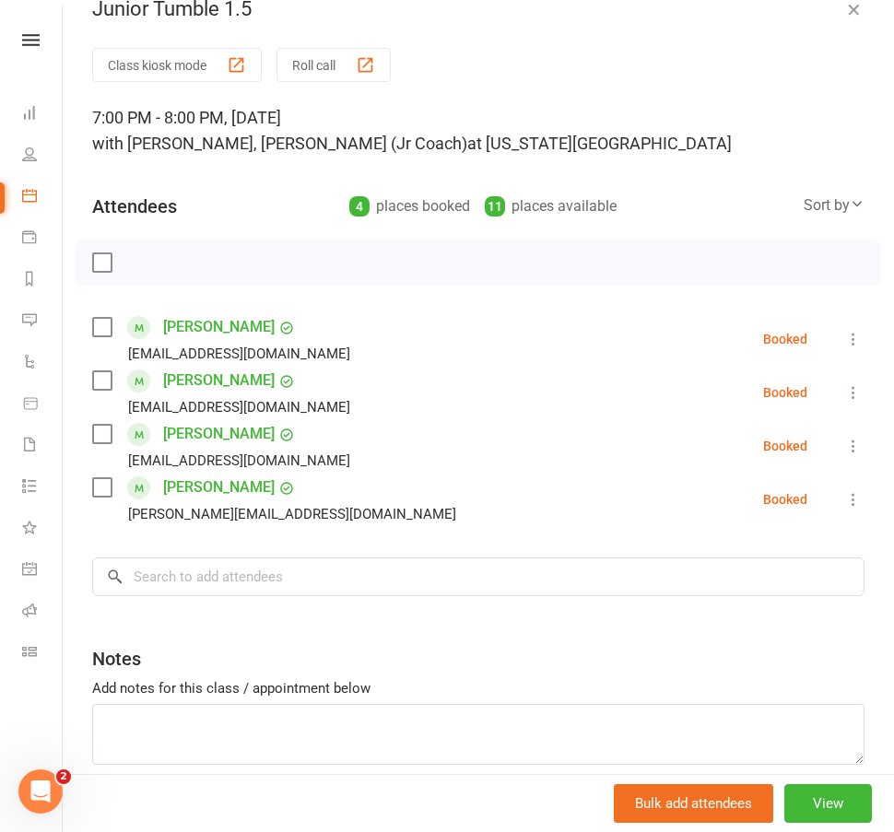
click at [844, 10] on icon "button" at bounding box center [853, 9] width 18 height 18
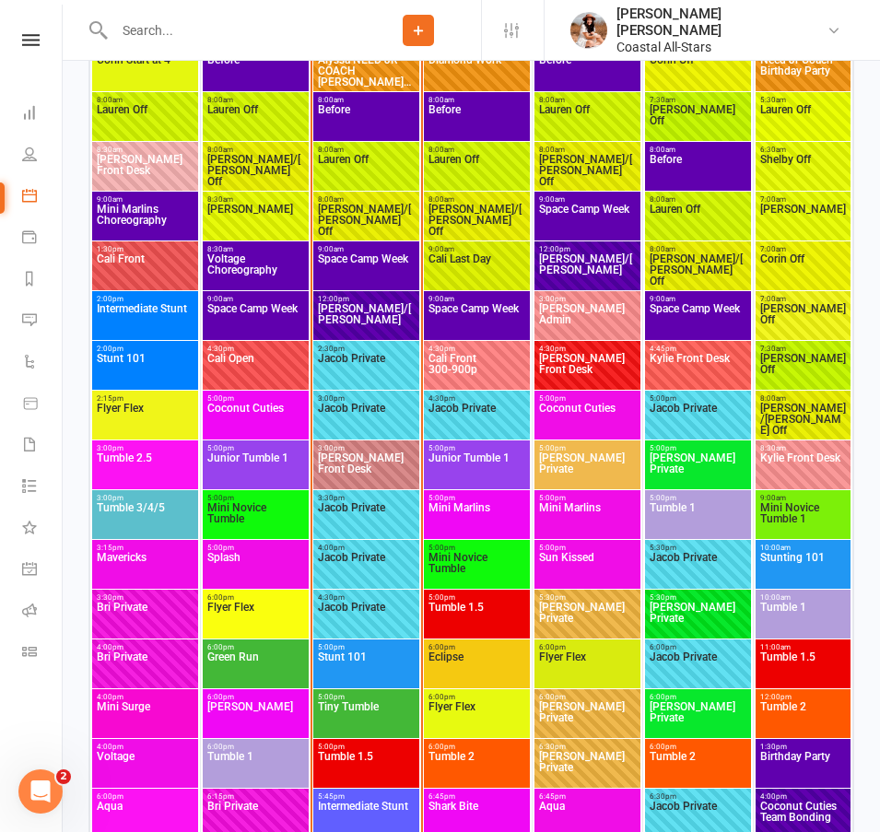
scroll to position [3055, 0]
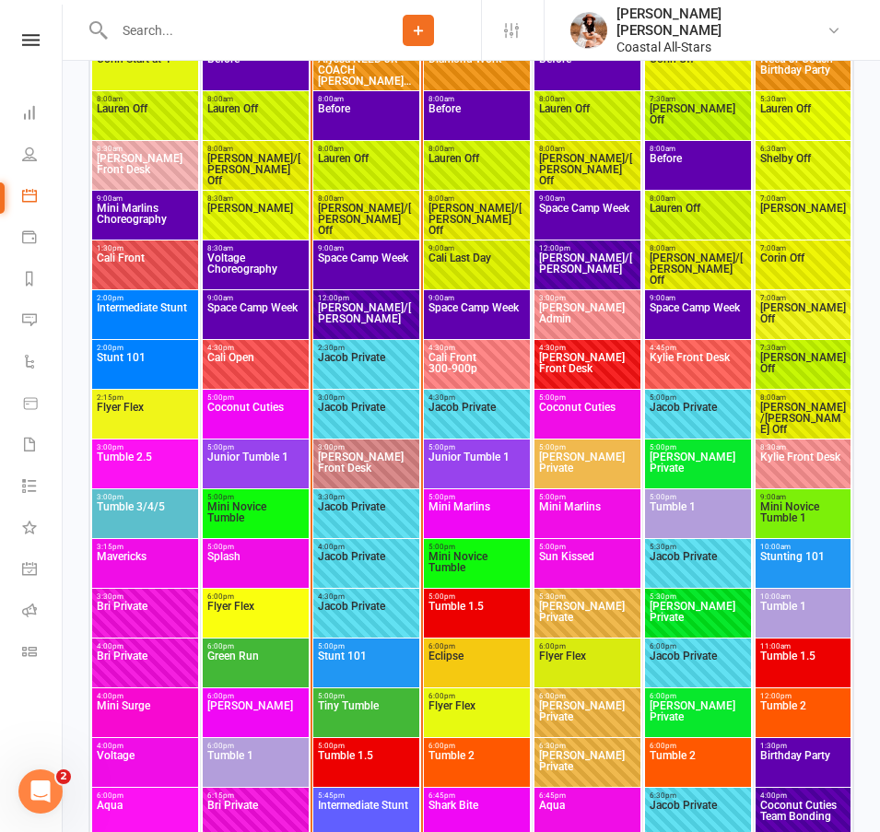
click at [358, 78] on span "[PERSON_NAME] COACH [PERSON_NAME] 1.5" at bounding box center [366, 69] width 99 height 33
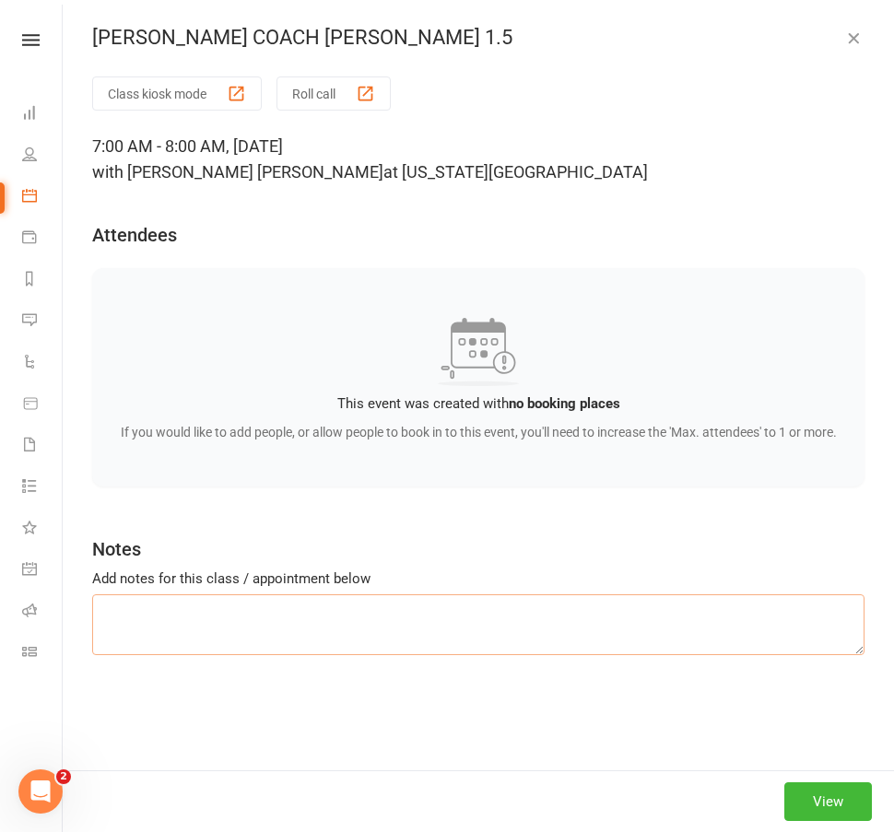
click at [337, 655] on textarea at bounding box center [478, 624] width 772 height 61
type textarea "f"
click at [844, 40] on icon "button" at bounding box center [853, 38] width 18 height 18
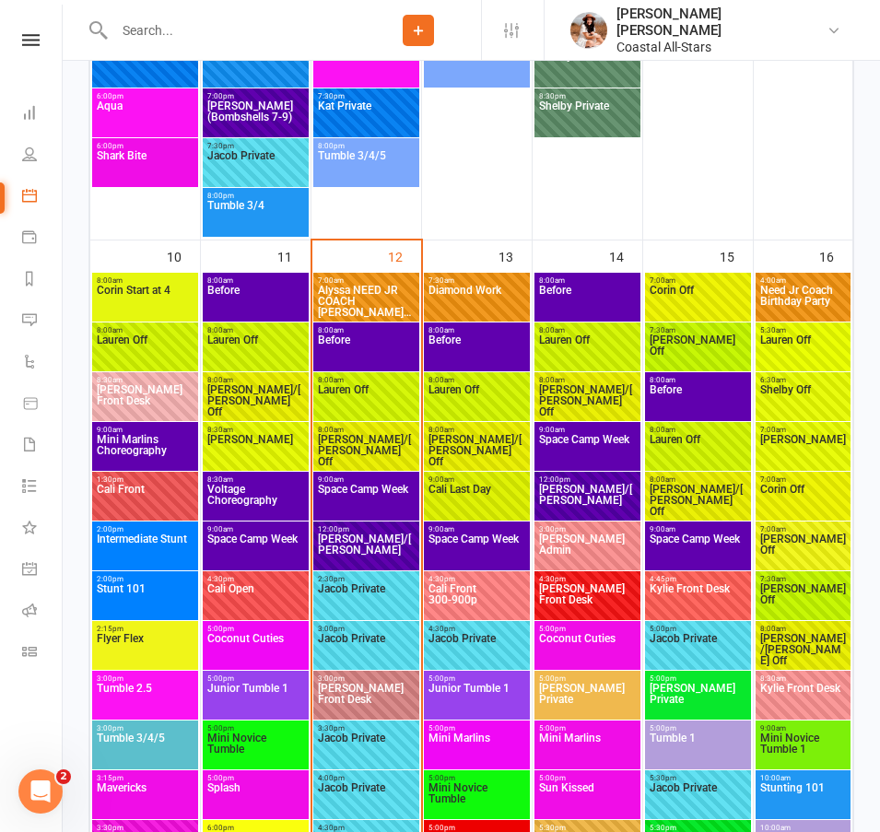
scroll to position [2823, 0]
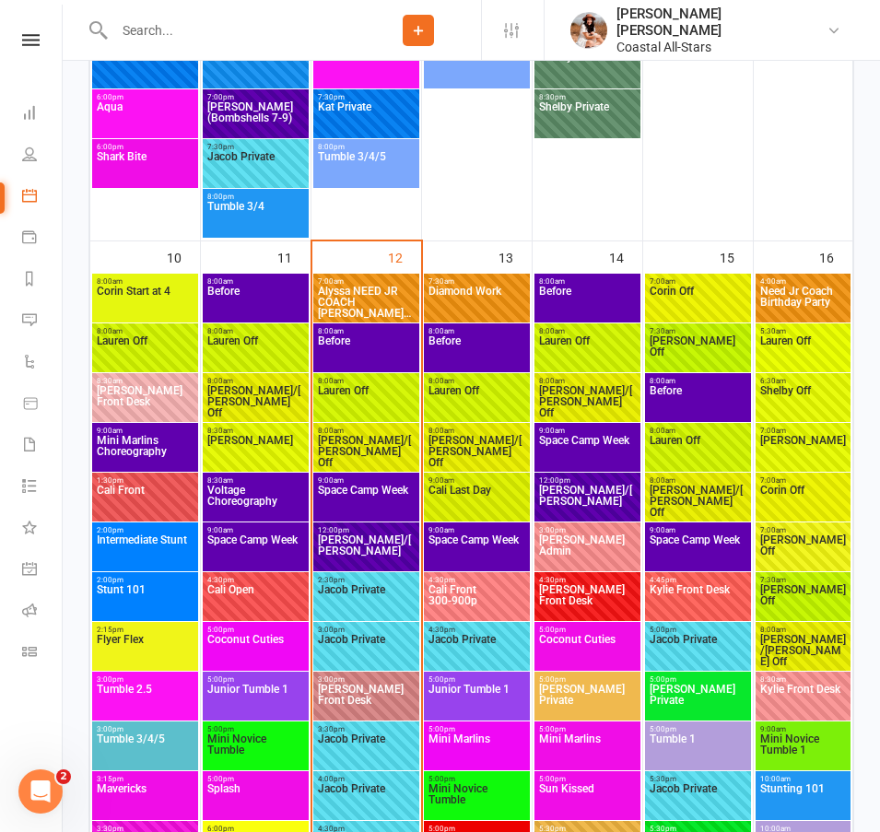
click at [380, 546] on span "[PERSON_NAME]/[PERSON_NAME]" at bounding box center [366, 551] width 99 height 33
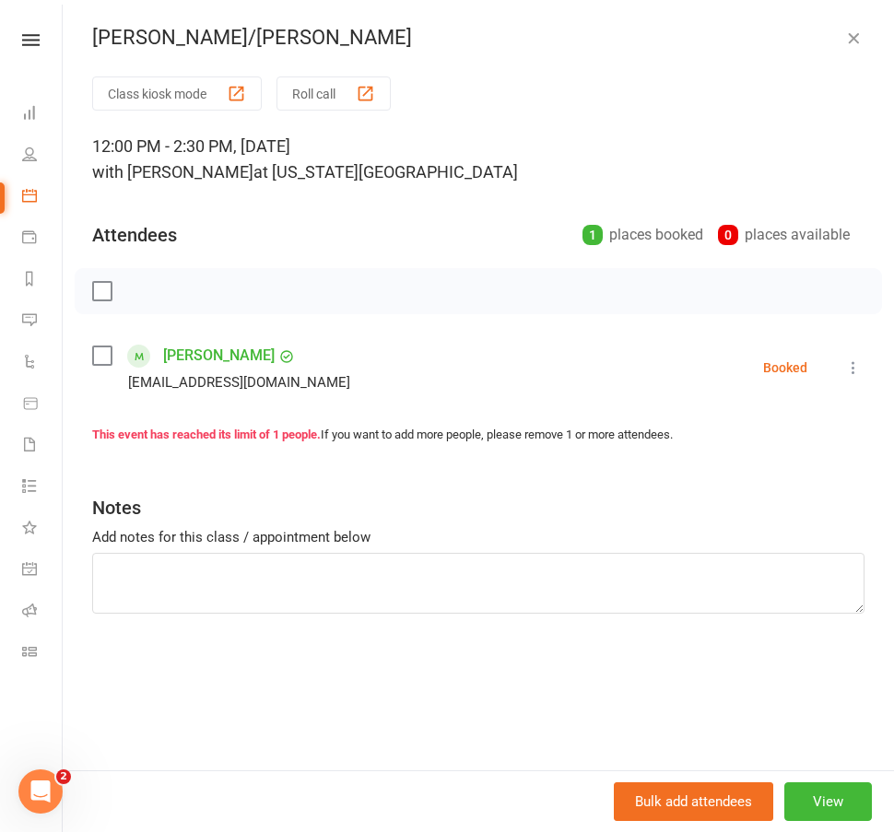
click at [842, 47] on button "button" at bounding box center [853, 38] width 22 height 22
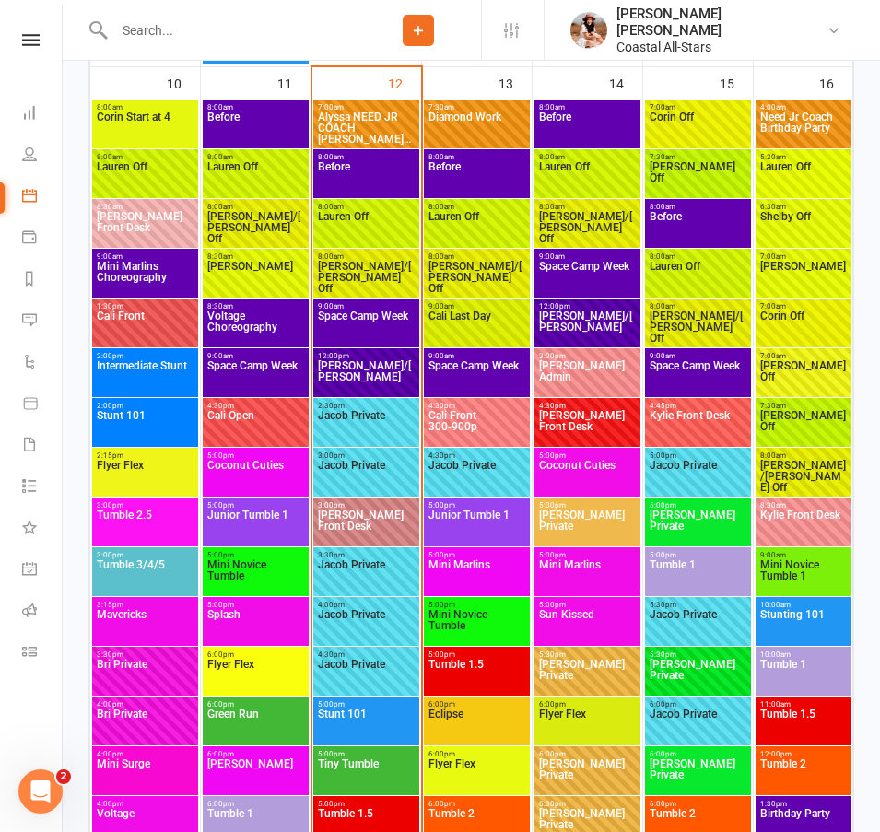
scroll to position [2956, 0]
